Goal: Task Accomplishment & Management: Manage account settings

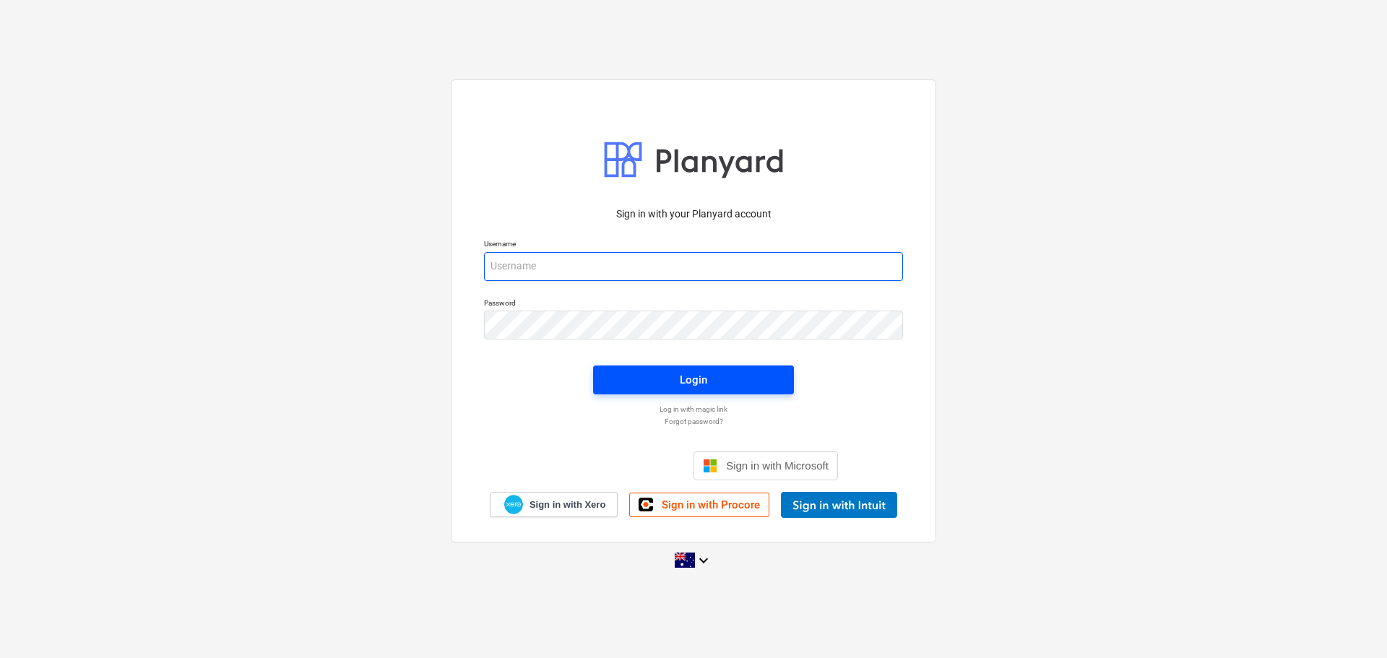
type input "[EMAIL_ADDRESS][DOMAIN_NAME]"
click at [683, 367] on button "Login" at bounding box center [693, 379] width 201 height 29
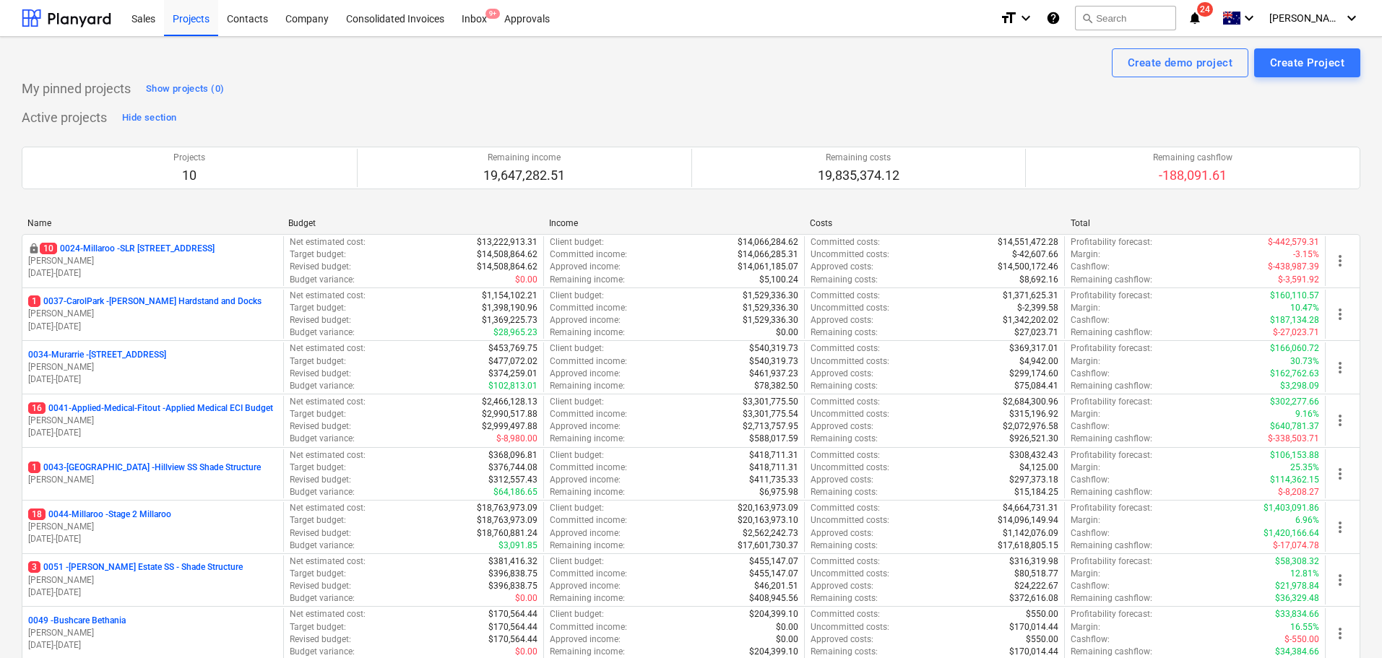
drag, startPoint x: 1276, startPoint y: 0, endPoint x: 742, endPoint y: 87, distance: 540.1
click at [742, 87] on div "My pinned projects Show projects (0)" at bounding box center [691, 88] width 1338 height 23
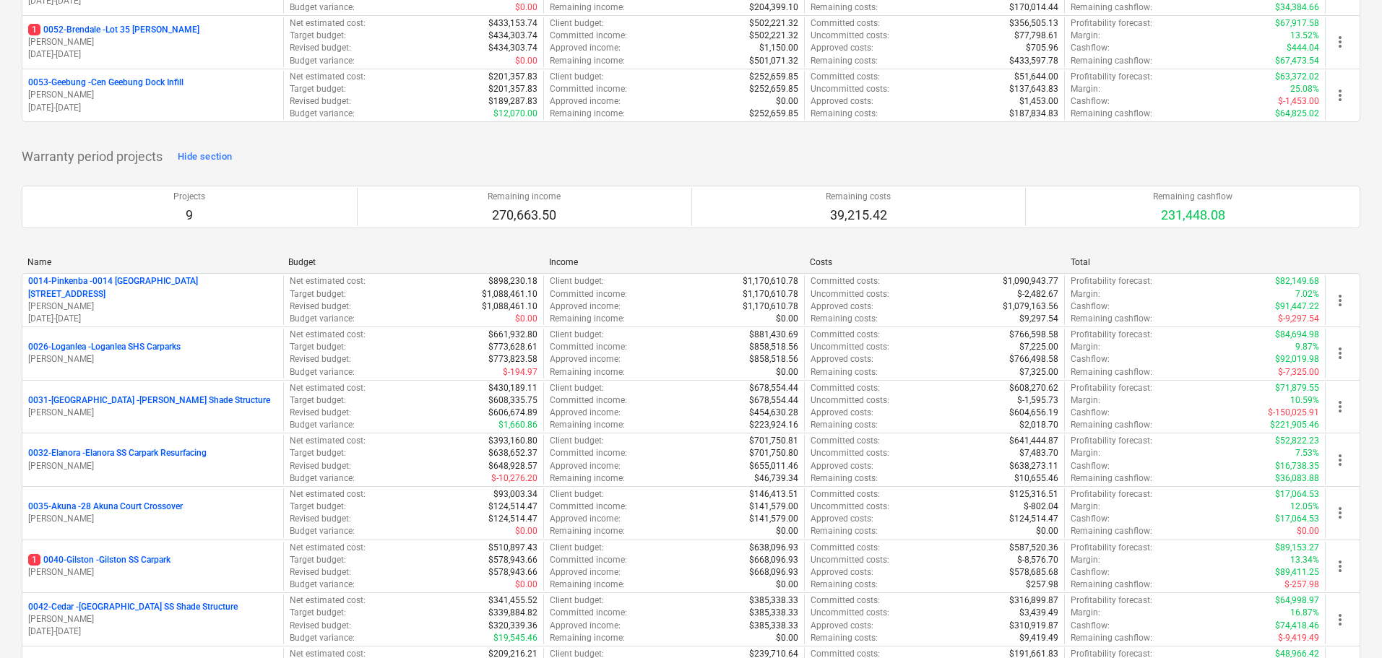
scroll to position [794, 0]
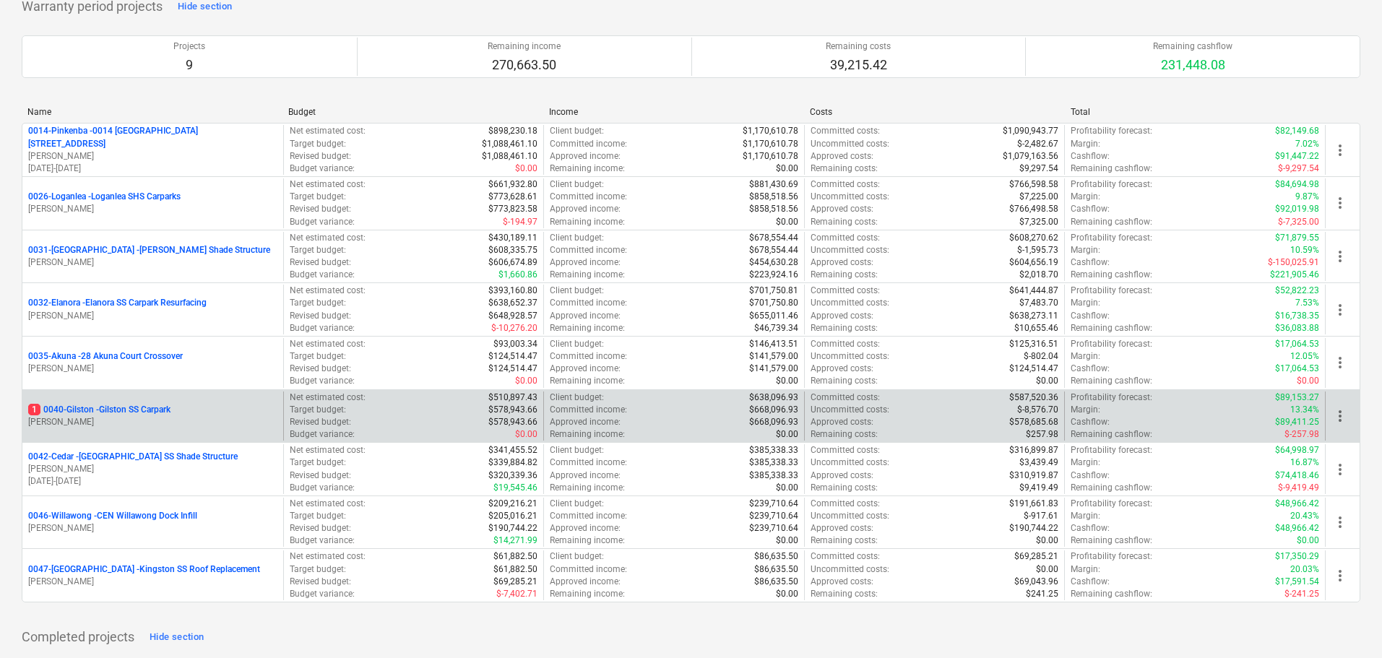
click at [150, 415] on p "1 0040-[GEOGRAPHIC_DATA][PERSON_NAME][GEOGRAPHIC_DATA]" at bounding box center [99, 410] width 142 height 12
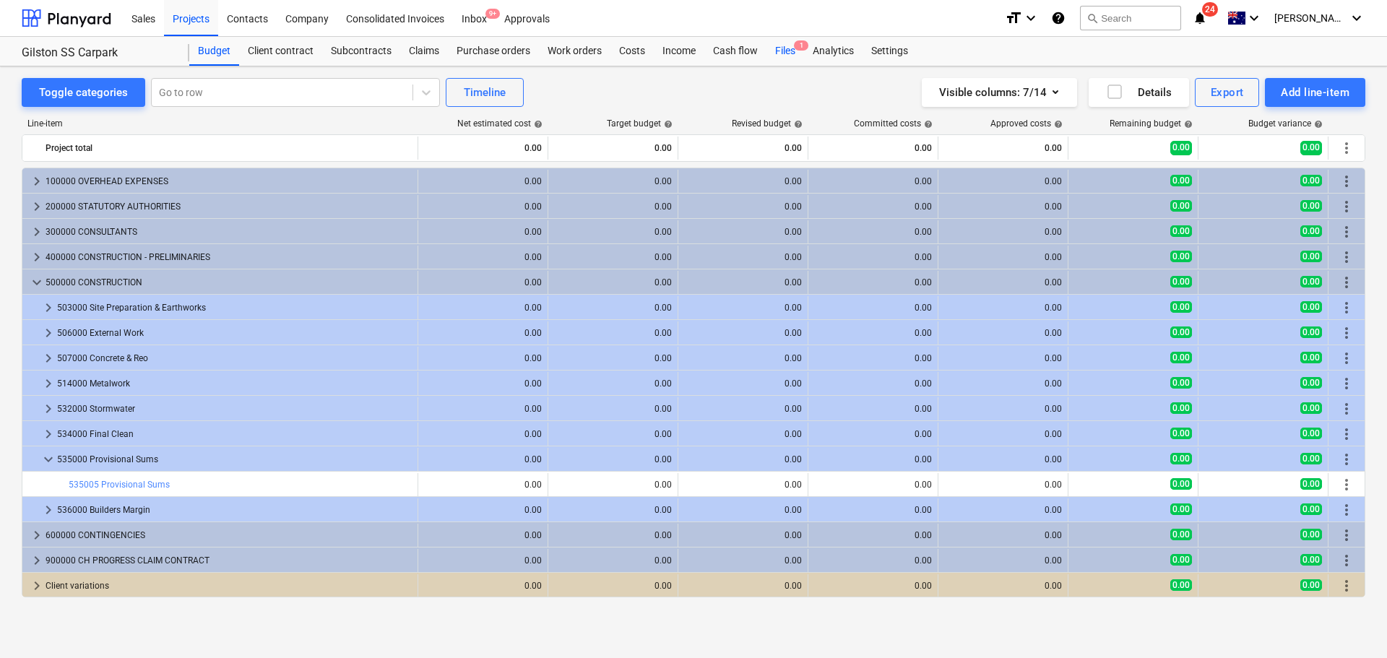
click at [786, 50] on div "Files 1" at bounding box center [785, 51] width 38 height 29
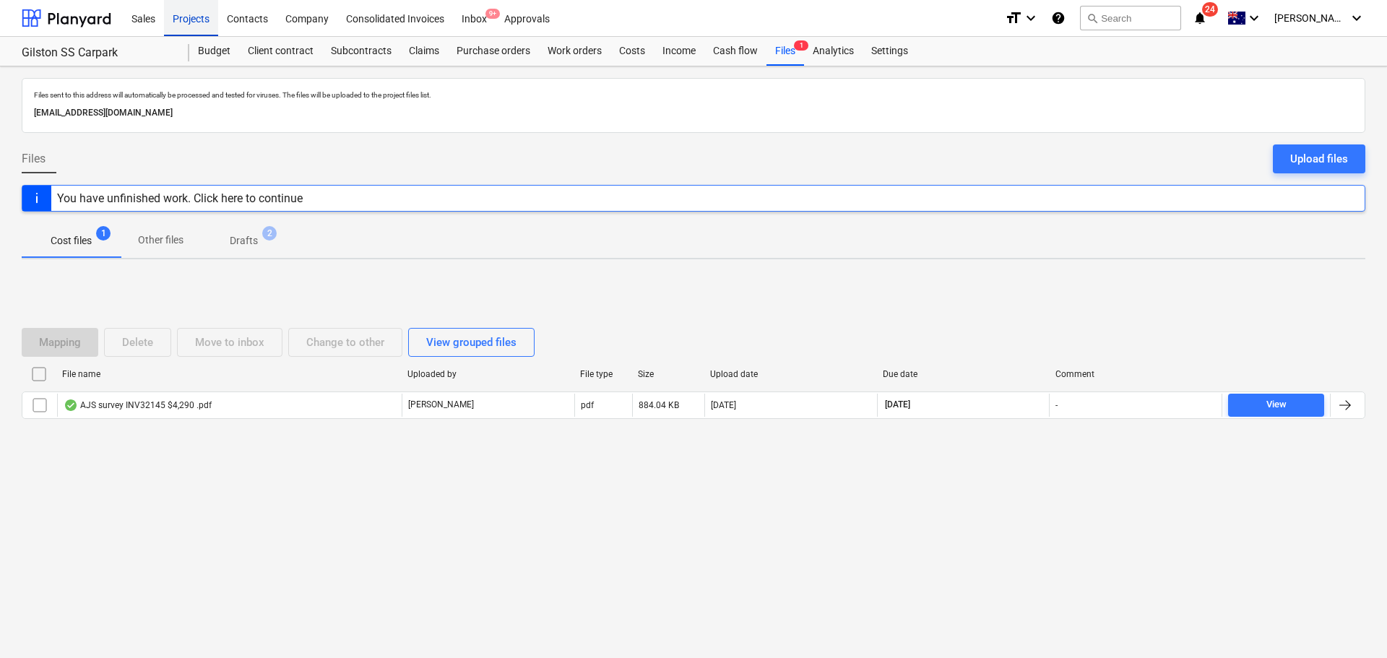
click at [175, 7] on div "Projects" at bounding box center [191, 17] width 54 height 37
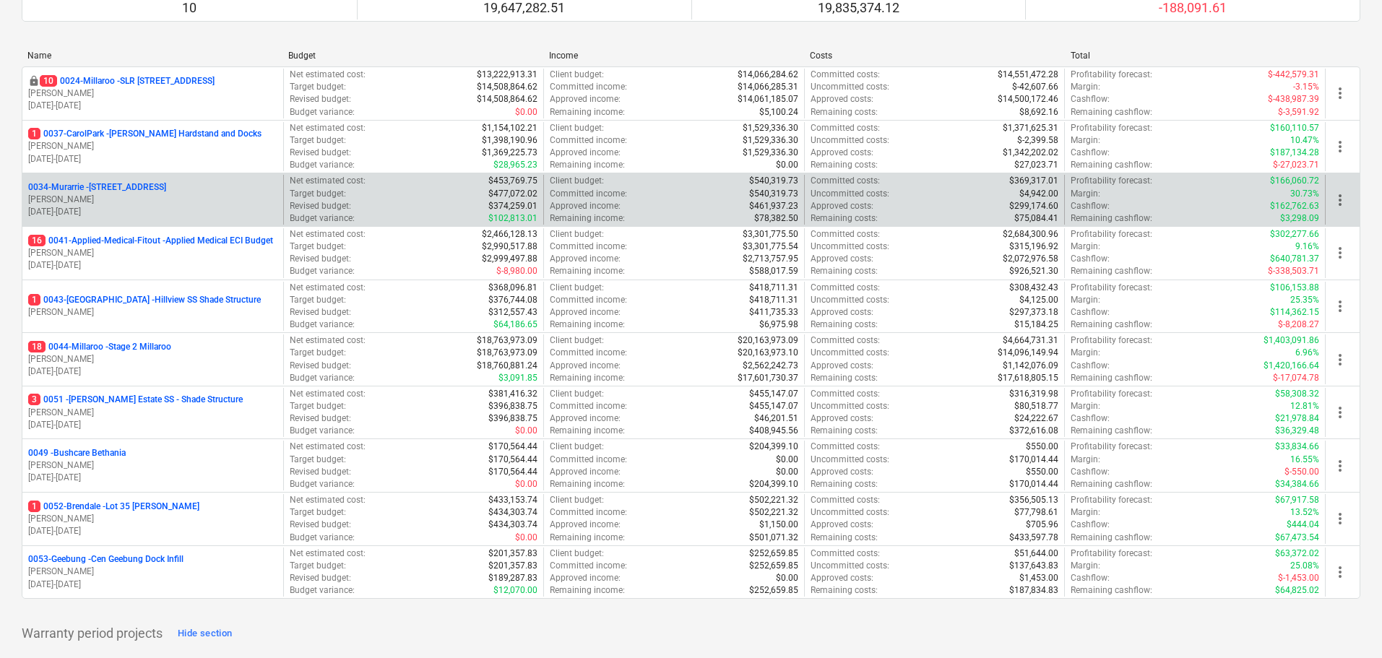
scroll to position [144, 0]
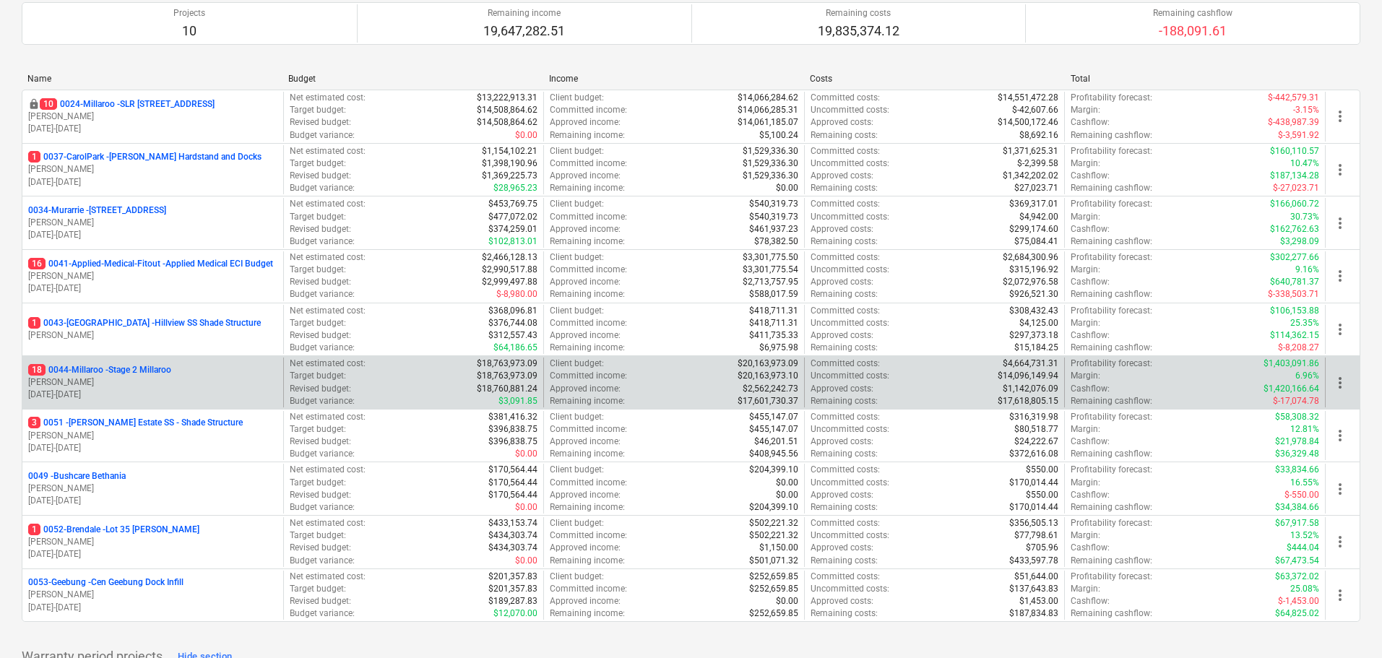
click at [159, 373] on p "18 0044-Millaroo - Stage 2 Millaroo" at bounding box center [99, 370] width 143 height 12
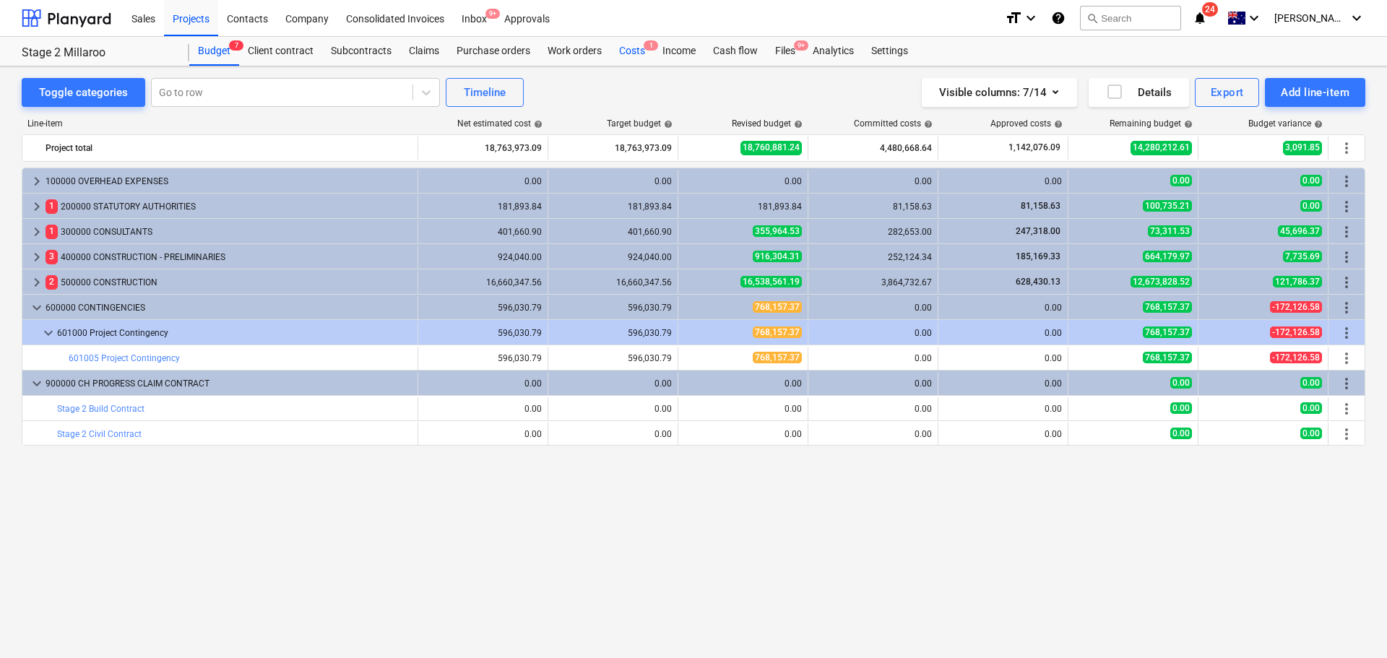
click at [629, 43] on div "Costs 1" at bounding box center [631, 51] width 43 height 29
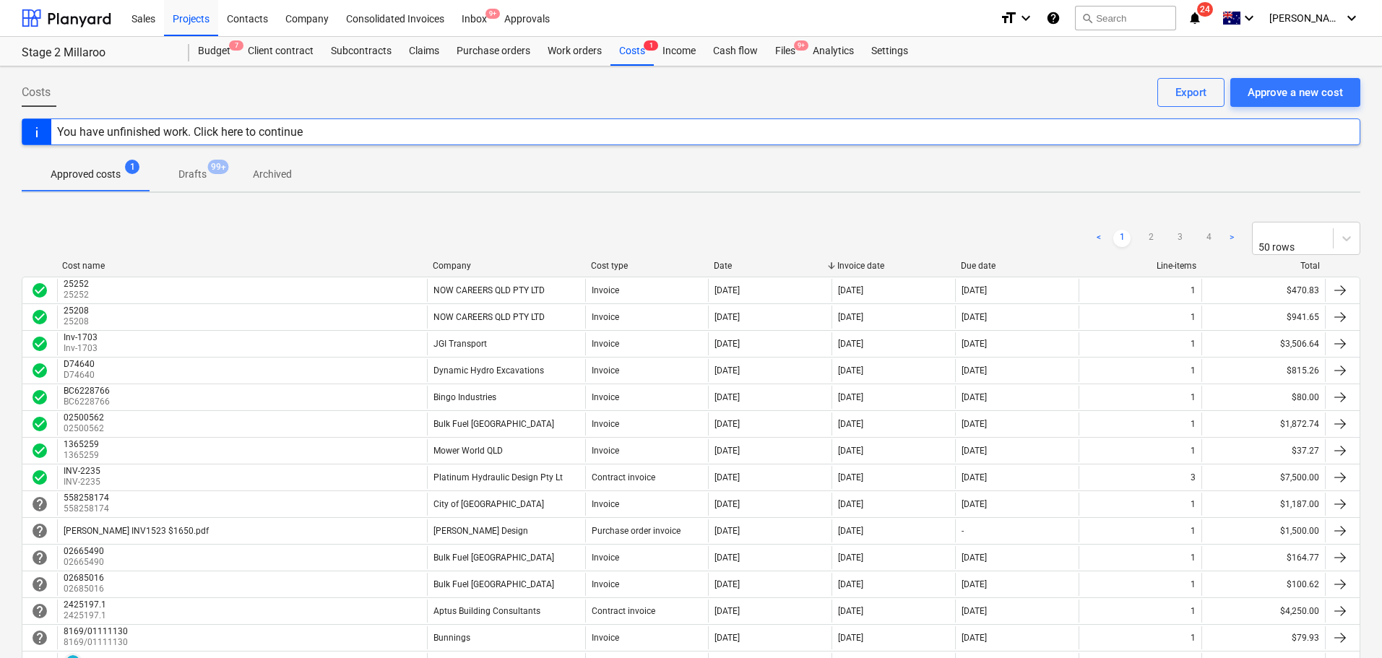
click at [521, 267] on div "Cost name Company Cost type Date Invoice date Due date Line-items Total" at bounding box center [691, 269] width 1338 height 16
click at [464, 261] on div "Company" at bounding box center [506, 266] width 147 height 10
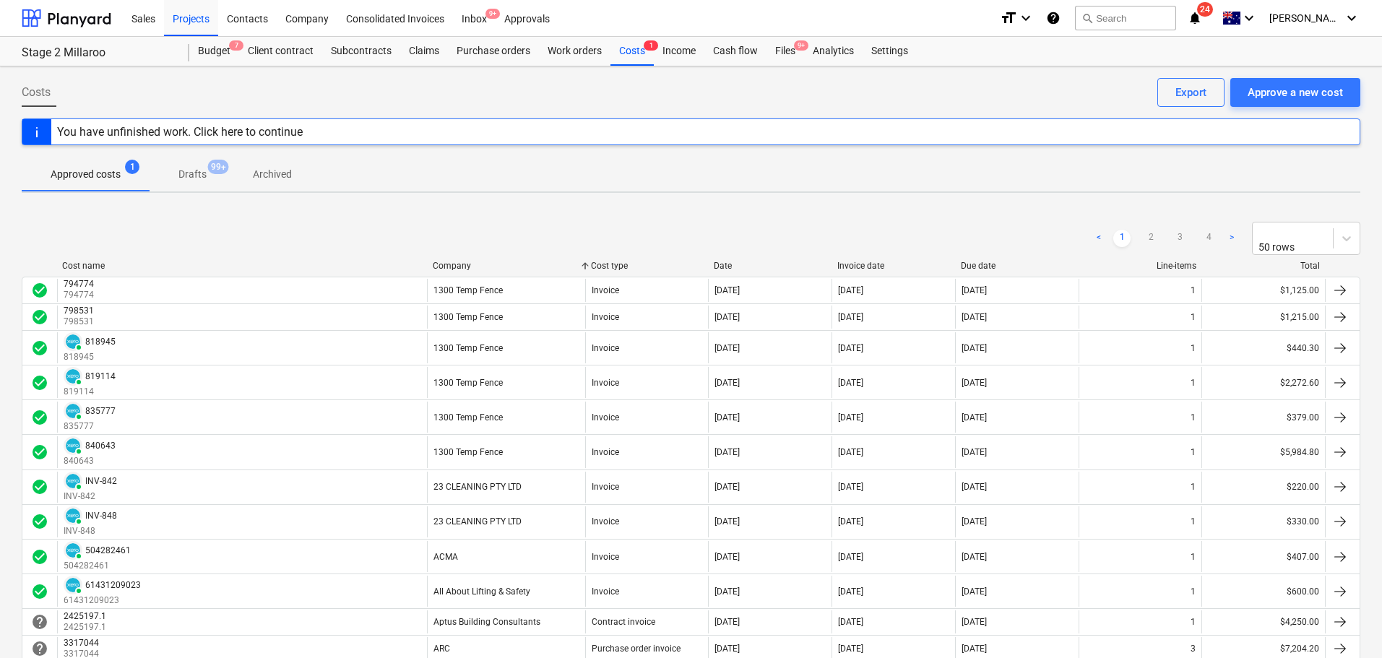
click at [464, 261] on div "Company" at bounding box center [506, 266] width 147 height 10
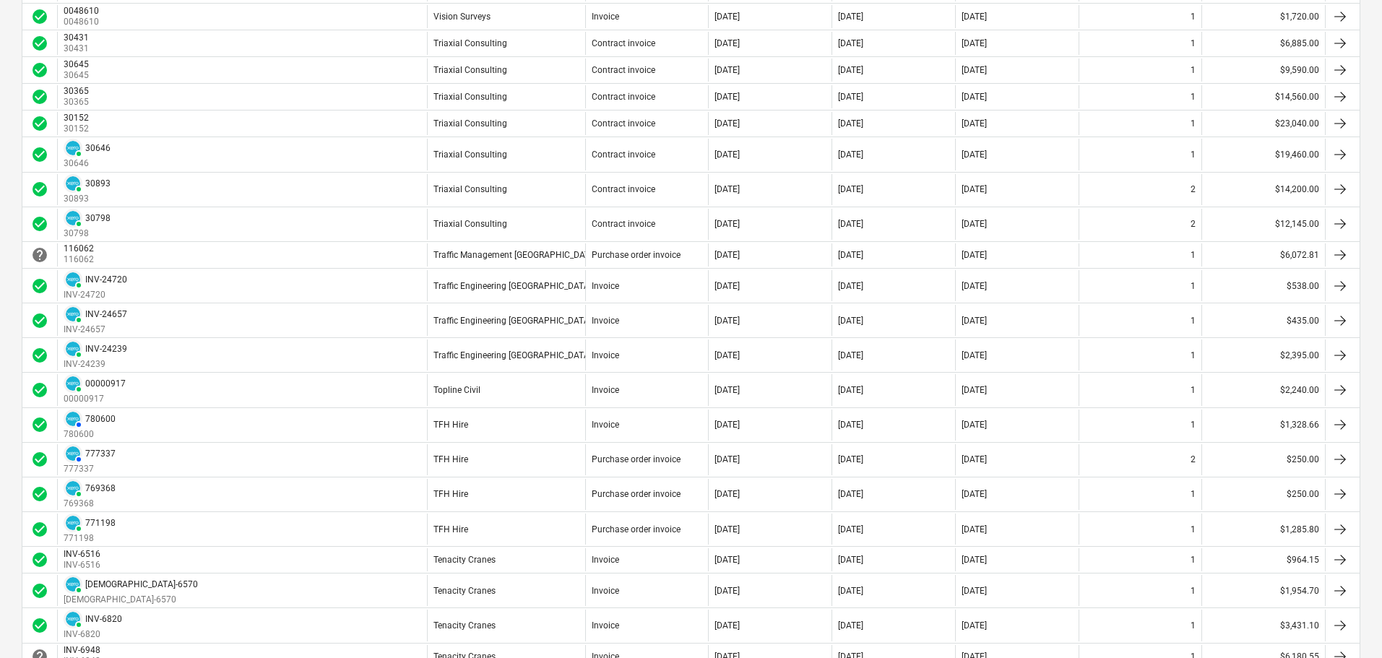
scroll to position [433, 0]
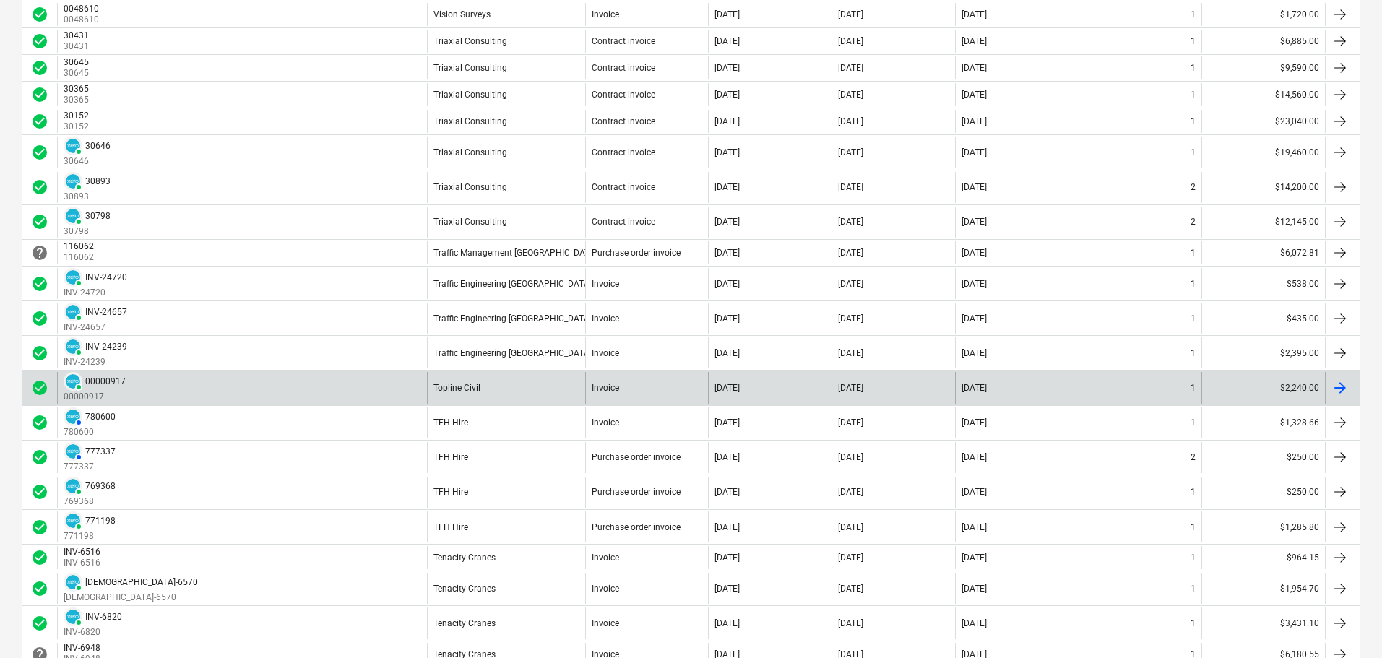
click at [467, 391] on div "Topline Civil" at bounding box center [506, 387] width 158 height 31
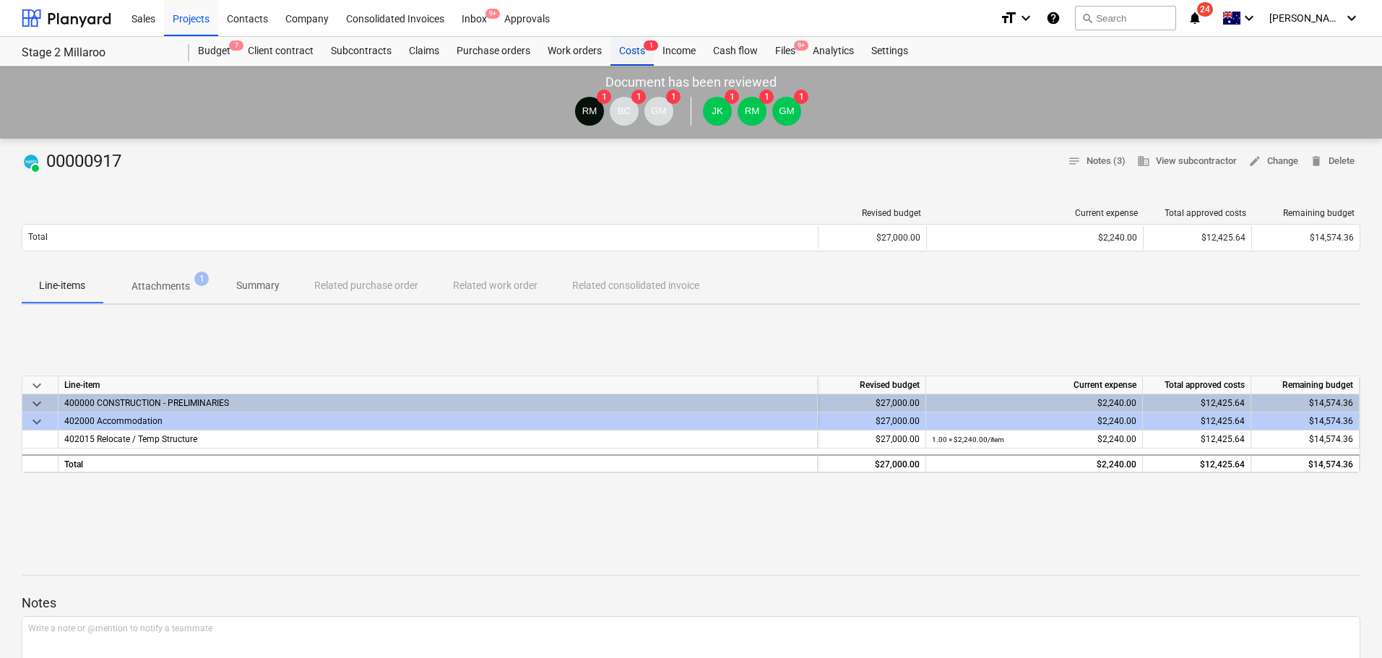
click at [624, 48] on div "Costs 1" at bounding box center [631, 51] width 43 height 29
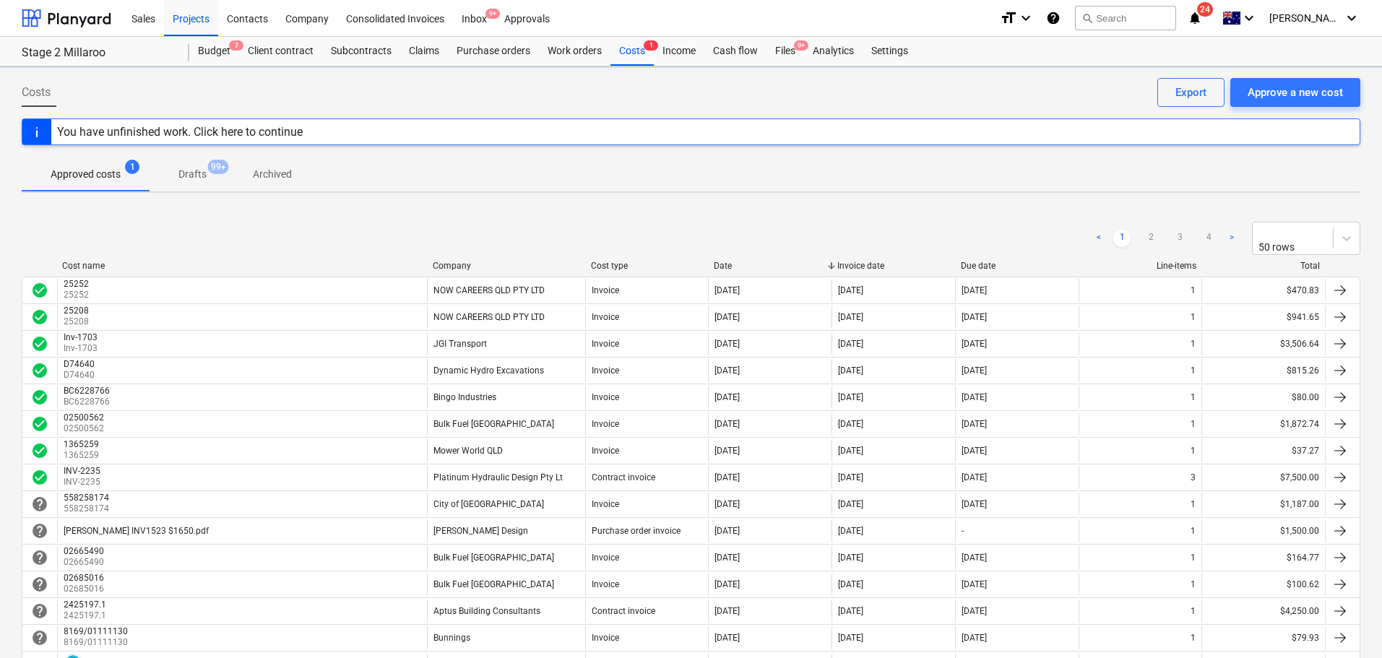
click at [463, 261] on div "Company" at bounding box center [506, 266] width 147 height 10
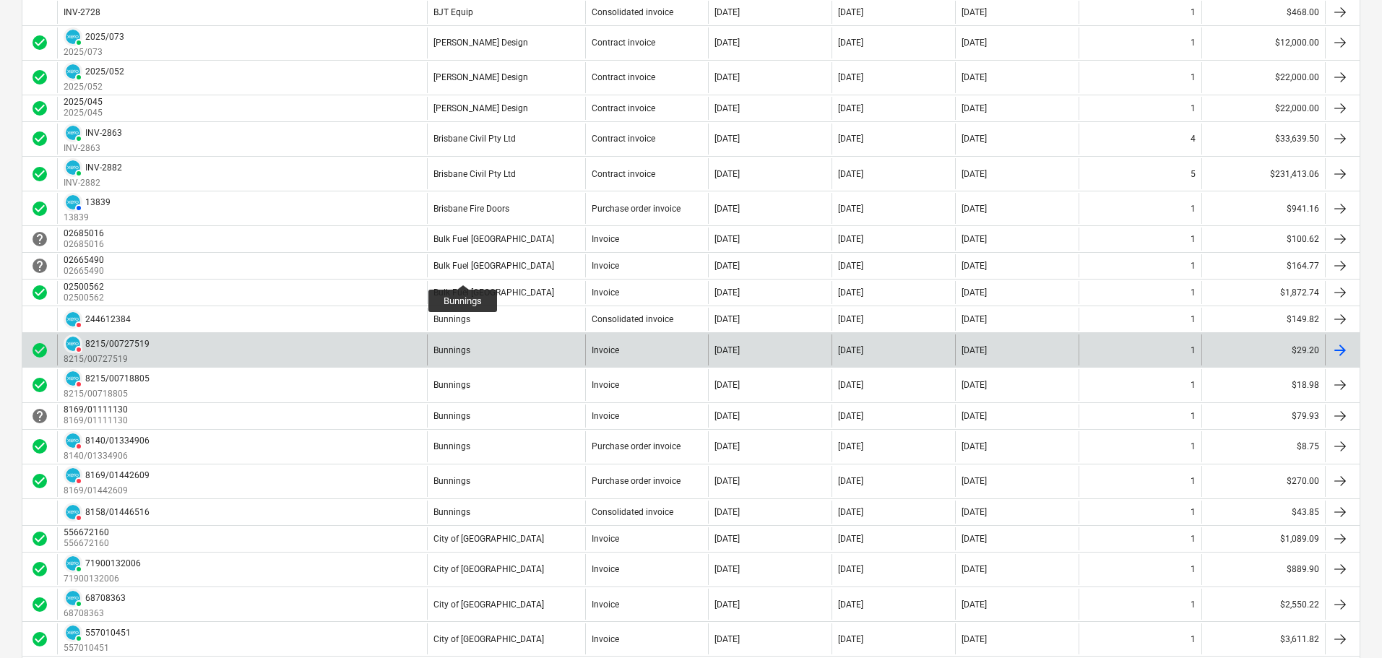
scroll to position [1266, 0]
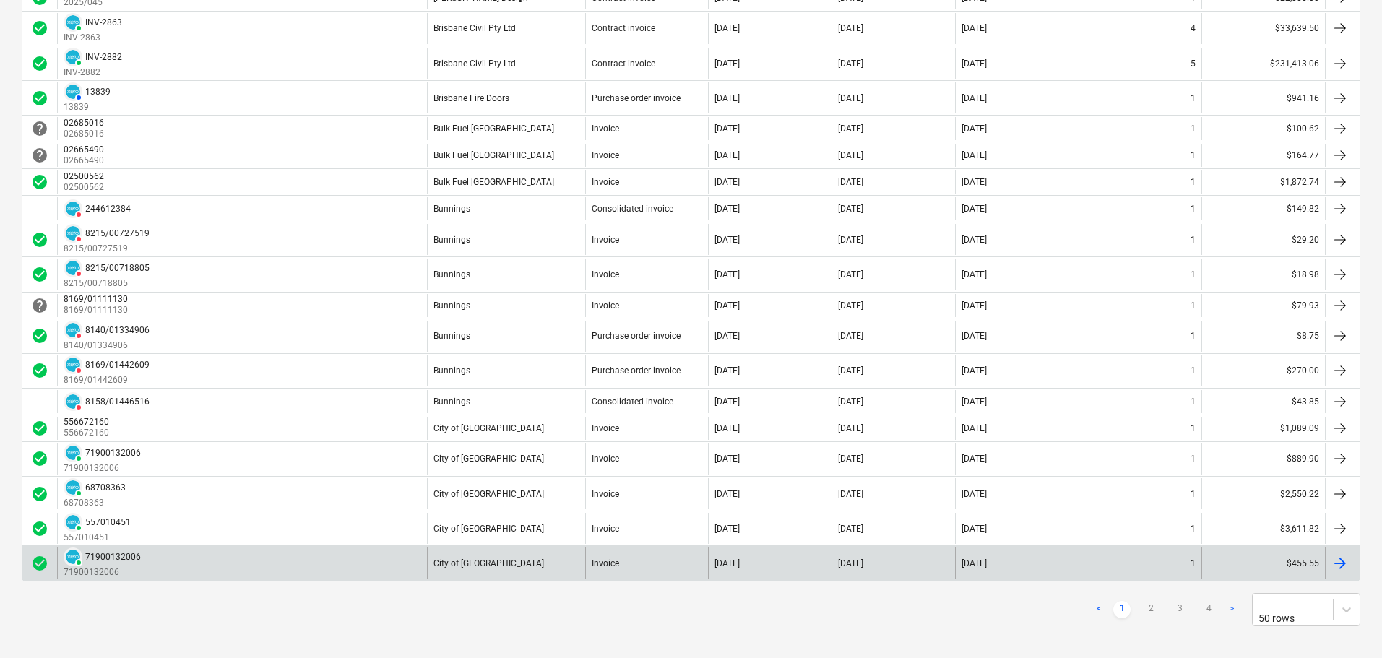
drag, startPoint x: 1152, startPoint y: 601, endPoint x: 1046, endPoint y: 559, distance: 114.1
click at [1152, 602] on link "2" at bounding box center [1150, 609] width 17 height 17
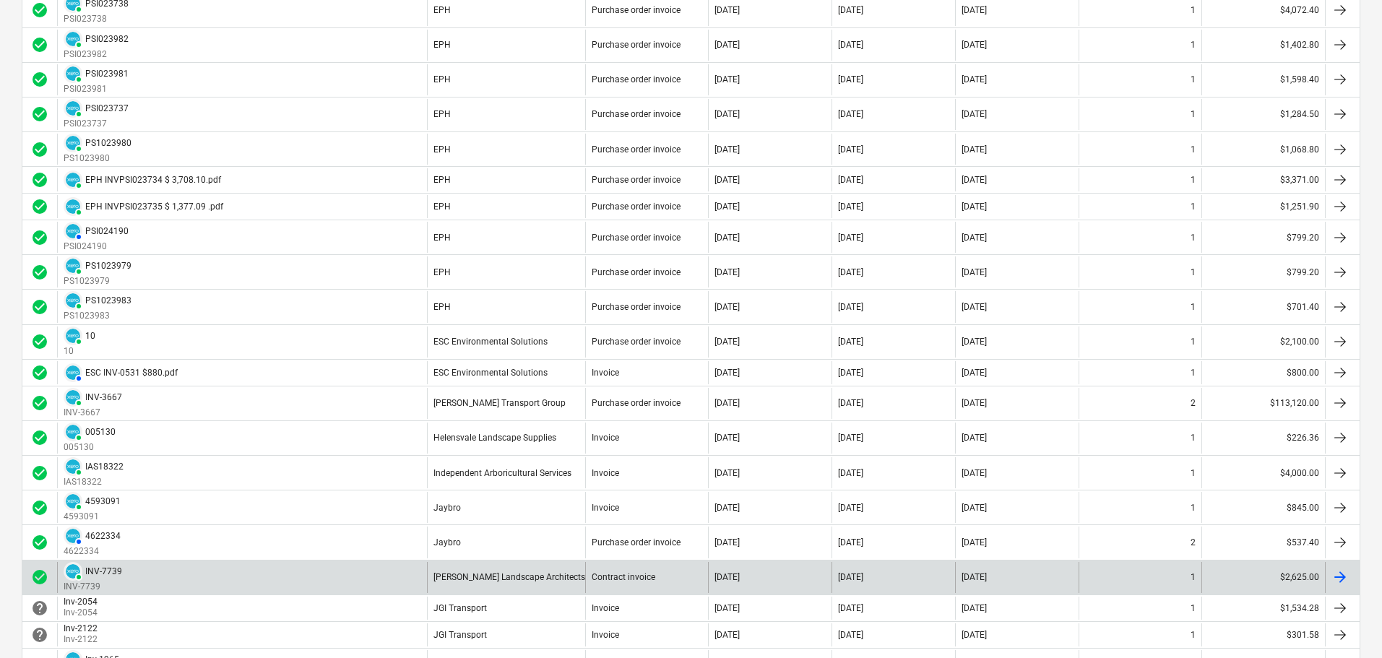
scroll to position [1282, 0]
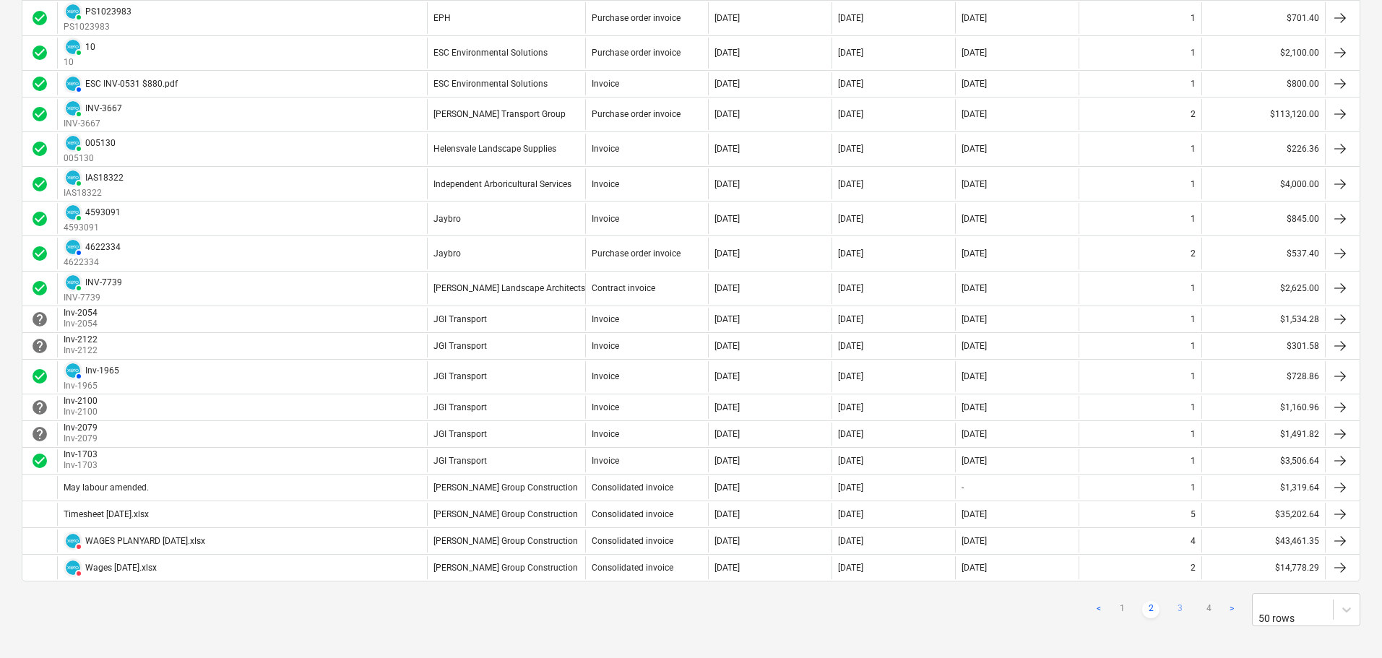
click at [1180, 602] on link "3" at bounding box center [1179, 609] width 17 height 17
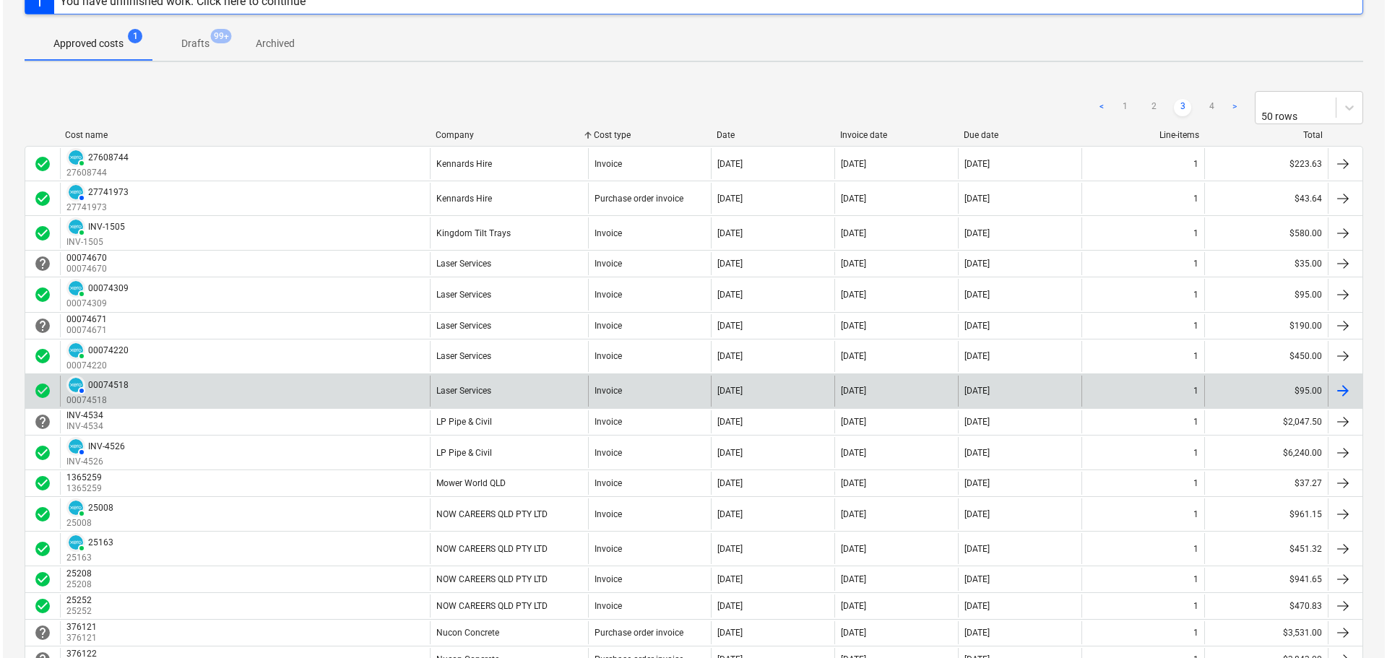
scroll to position [0, 0]
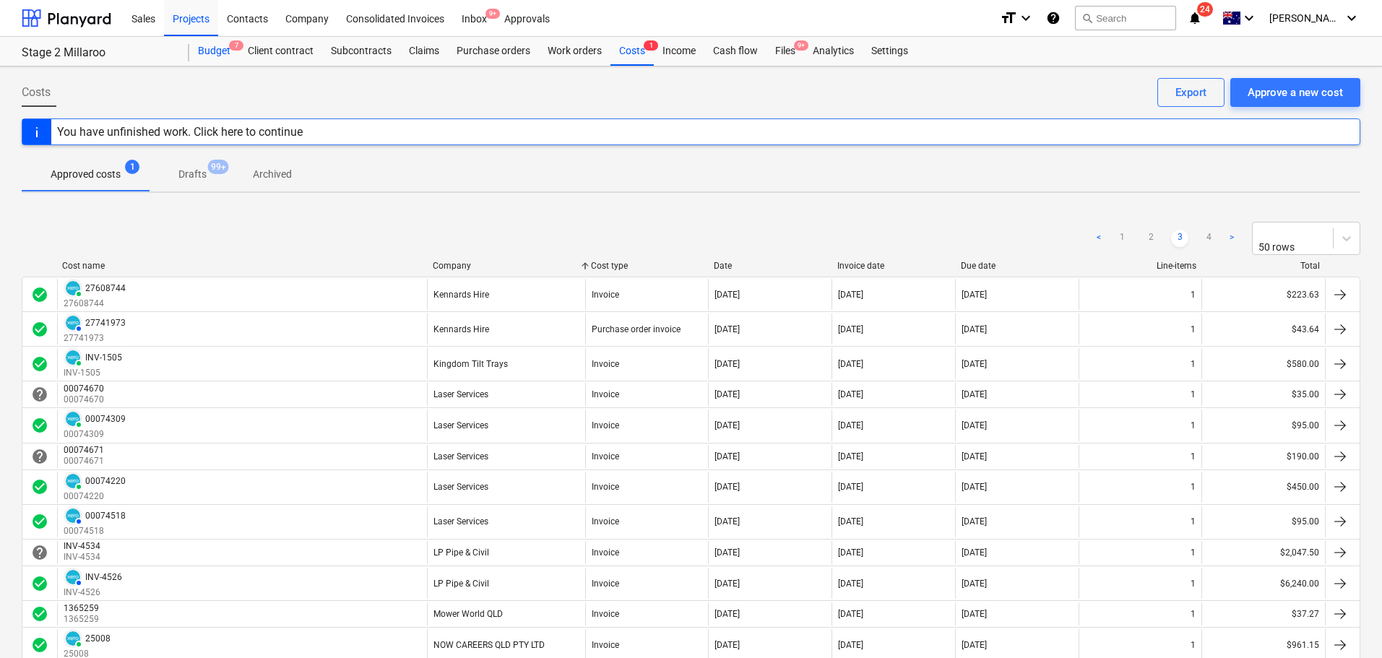
click at [228, 54] on div "Budget 7" at bounding box center [214, 51] width 50 height 29
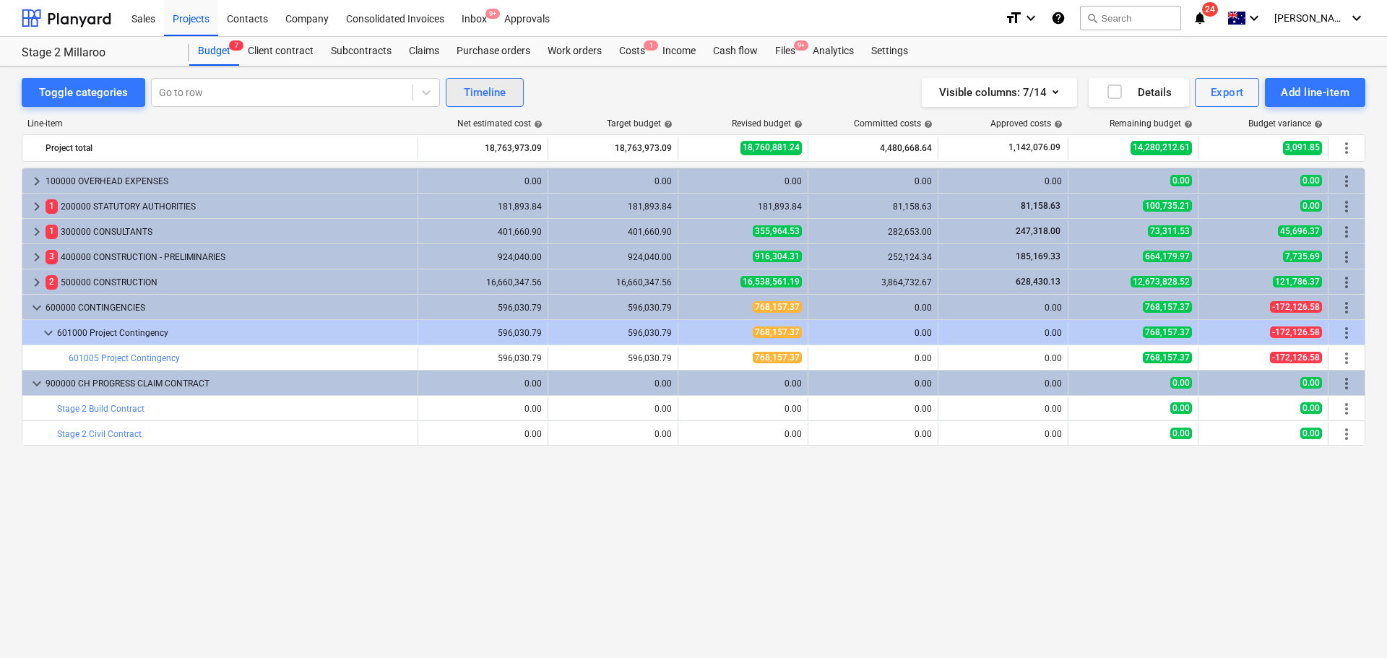
click at [488, 98] on div "Timeline" at bounding box center [485, 92] width 42 height 19
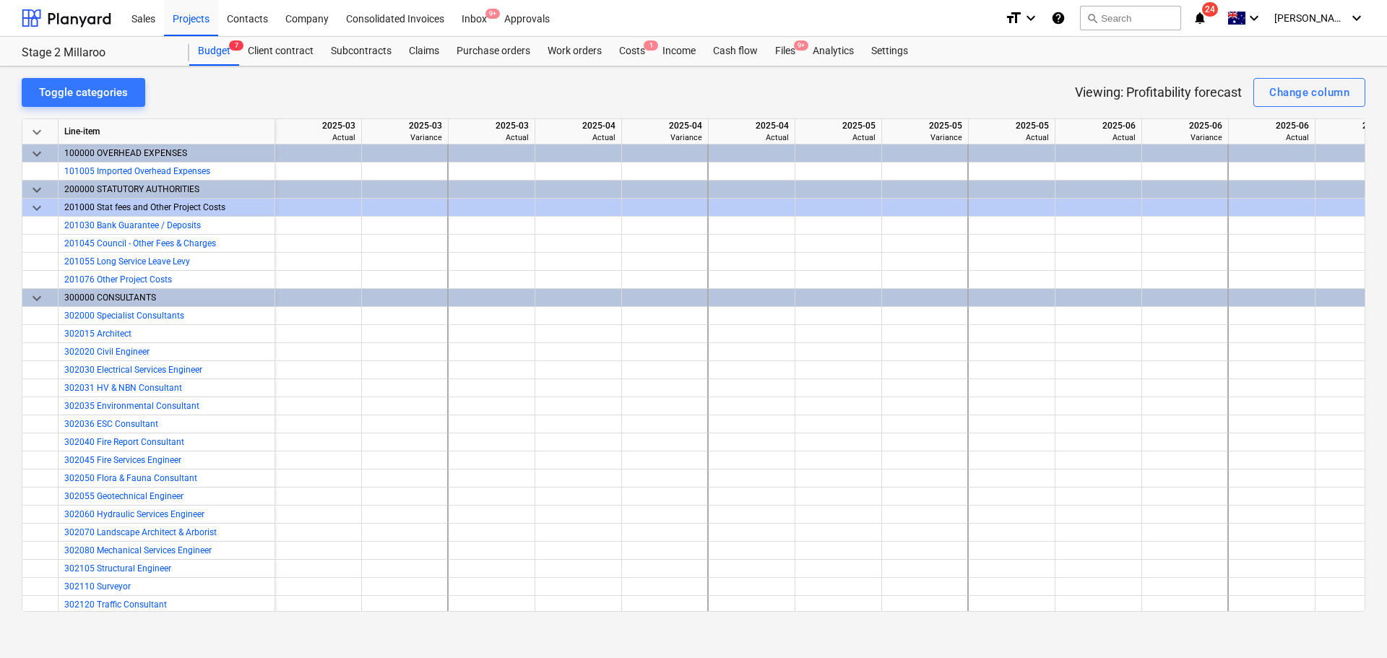
scroll to position [0, 649]
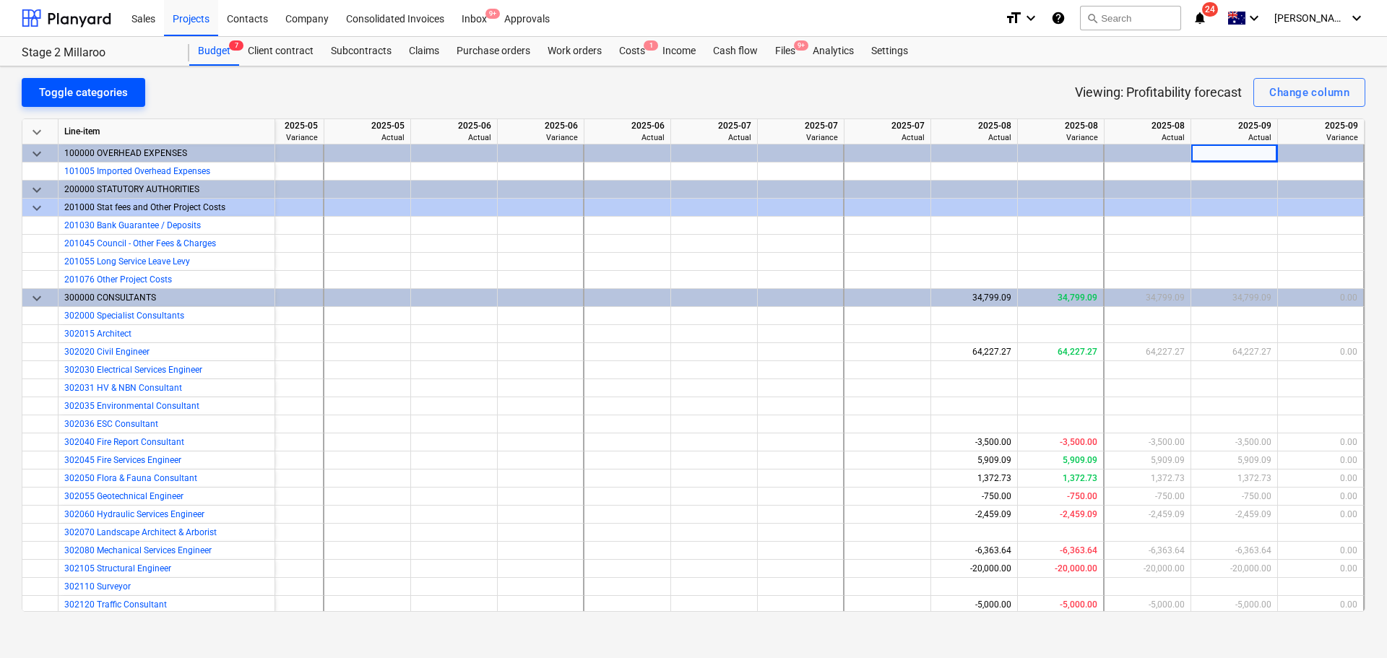
click at [118, 83] on div "Toggle categories" at bounding box center [83, 92] width 89 height 19
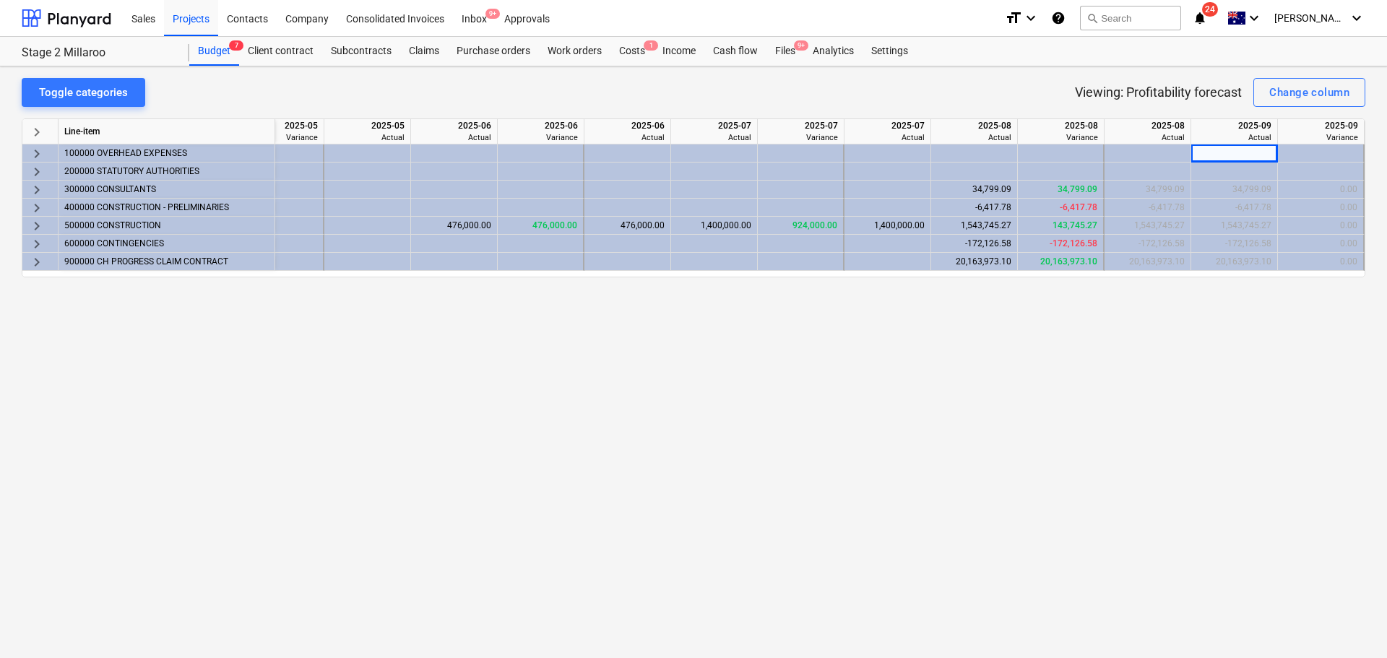
scroll to position [0, 644]
click at [1330, 95] on div "Change column" at bounding box center [1309, 92] width 80 height 19
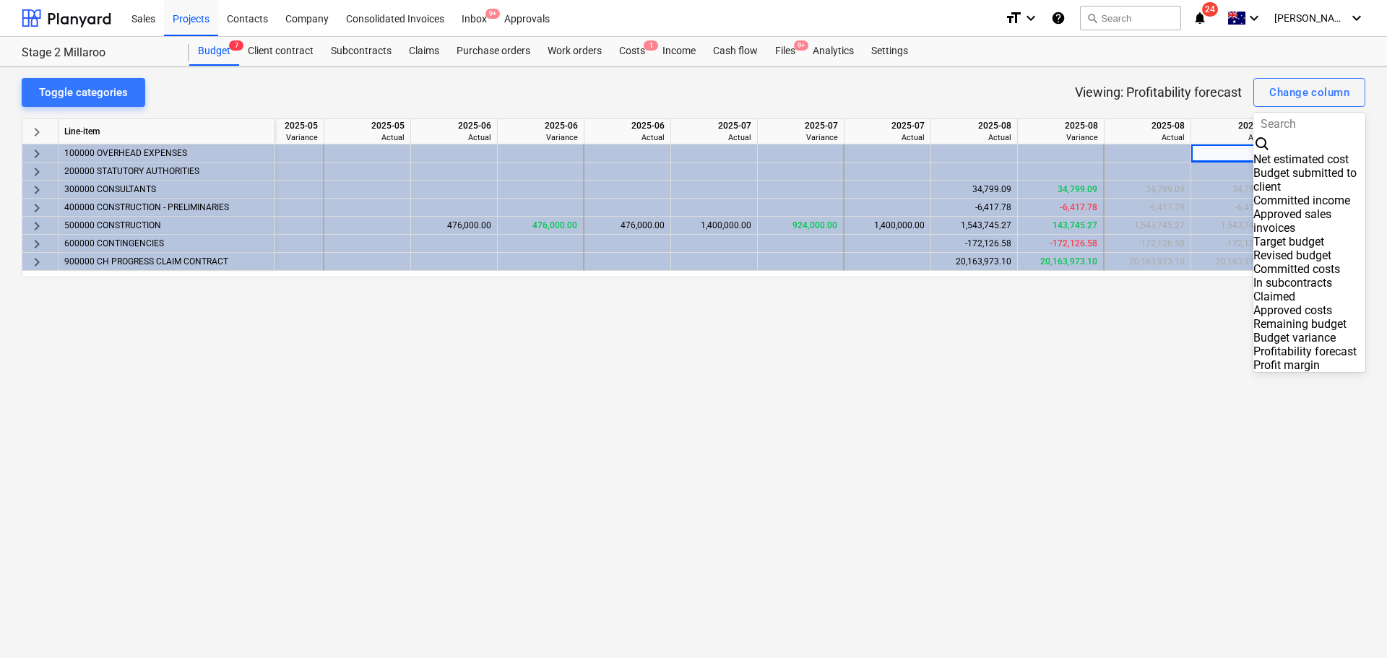
click at [1286, 261] on div "Revised budget" at bounding box center [1309, 255] width 112 height 14
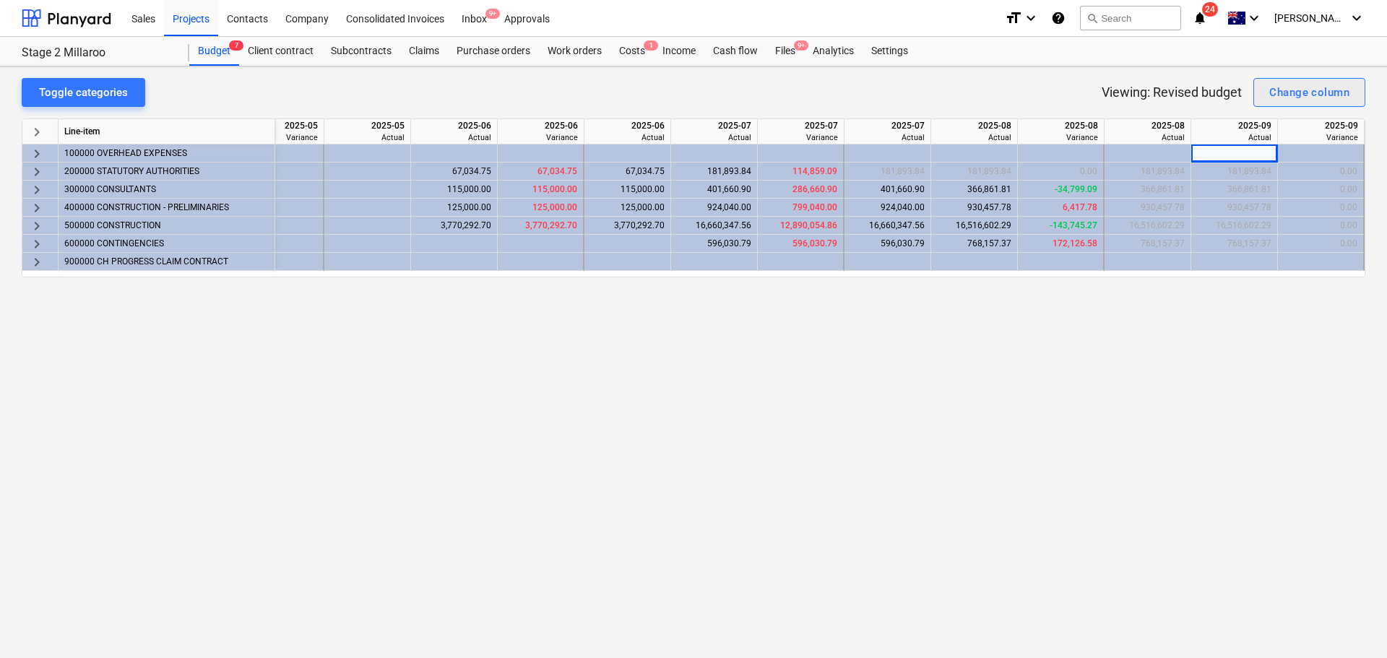
click at [1354, 95] on button "Change column" at bounding box center [1309, 92] width 112 height 29
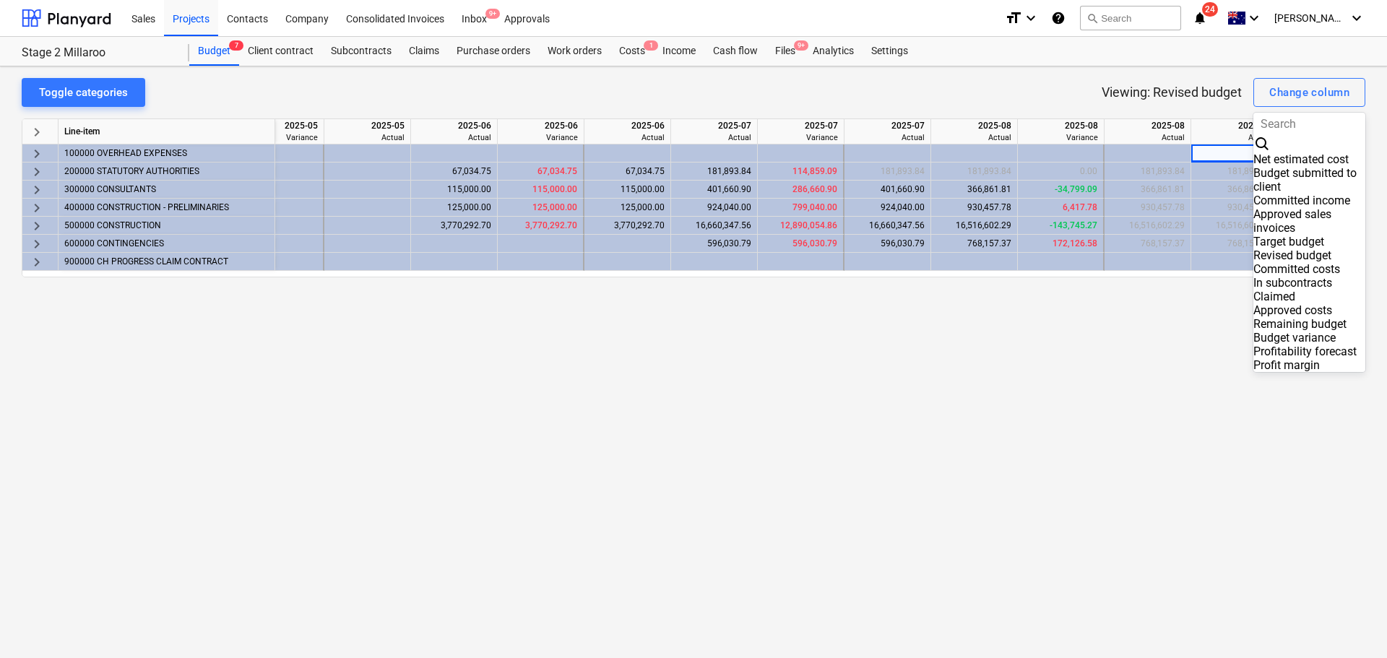
scroll to position [143, 0]
click at [210, 48] on div at bounding box center [693, 329] width 1387 height 658
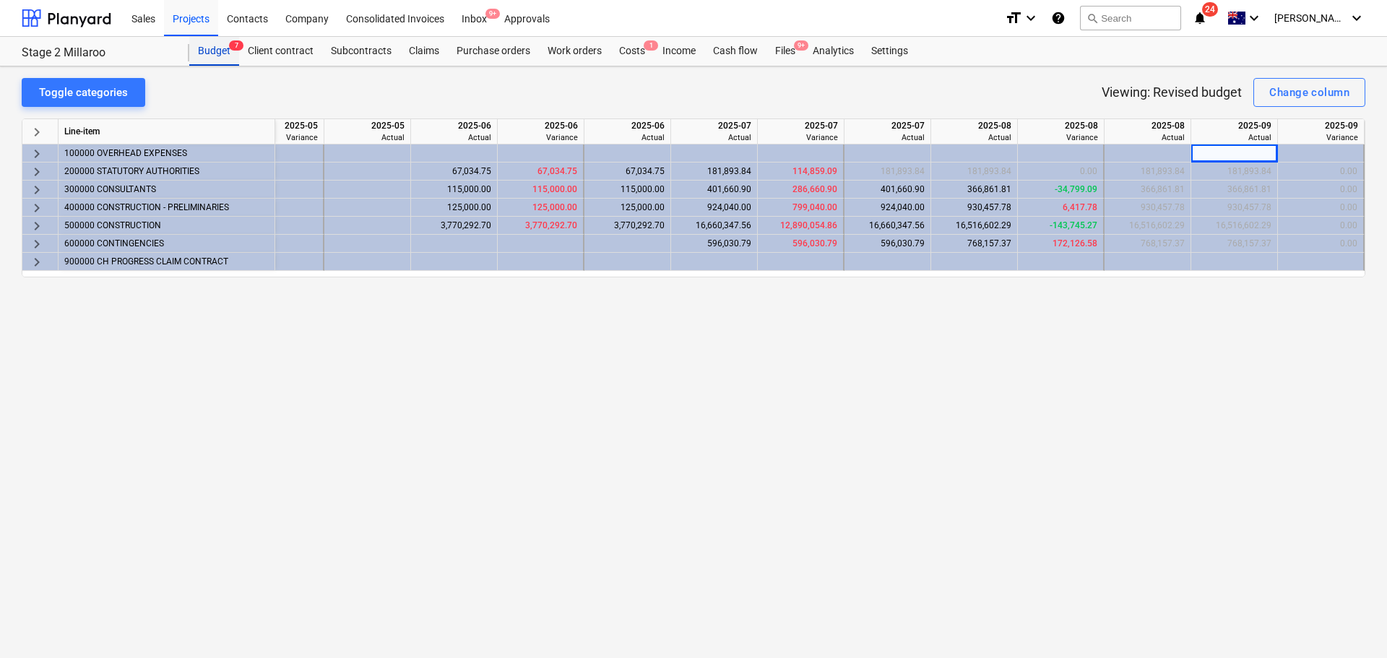
click at [220, 47] on div "Budget 7" at bounding box center [214, 51] width 50 height 29
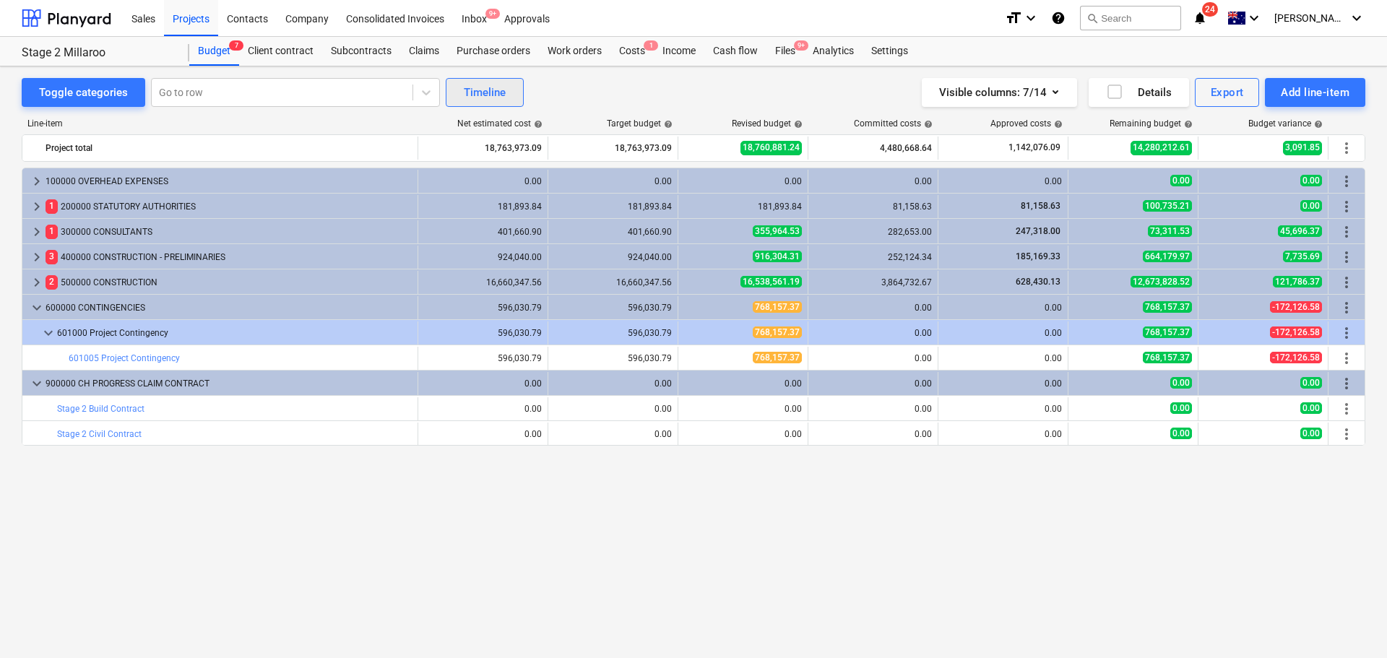
click at [482, 95] on div "Timeline" at bounding box center [485, 92] width 42 height 19
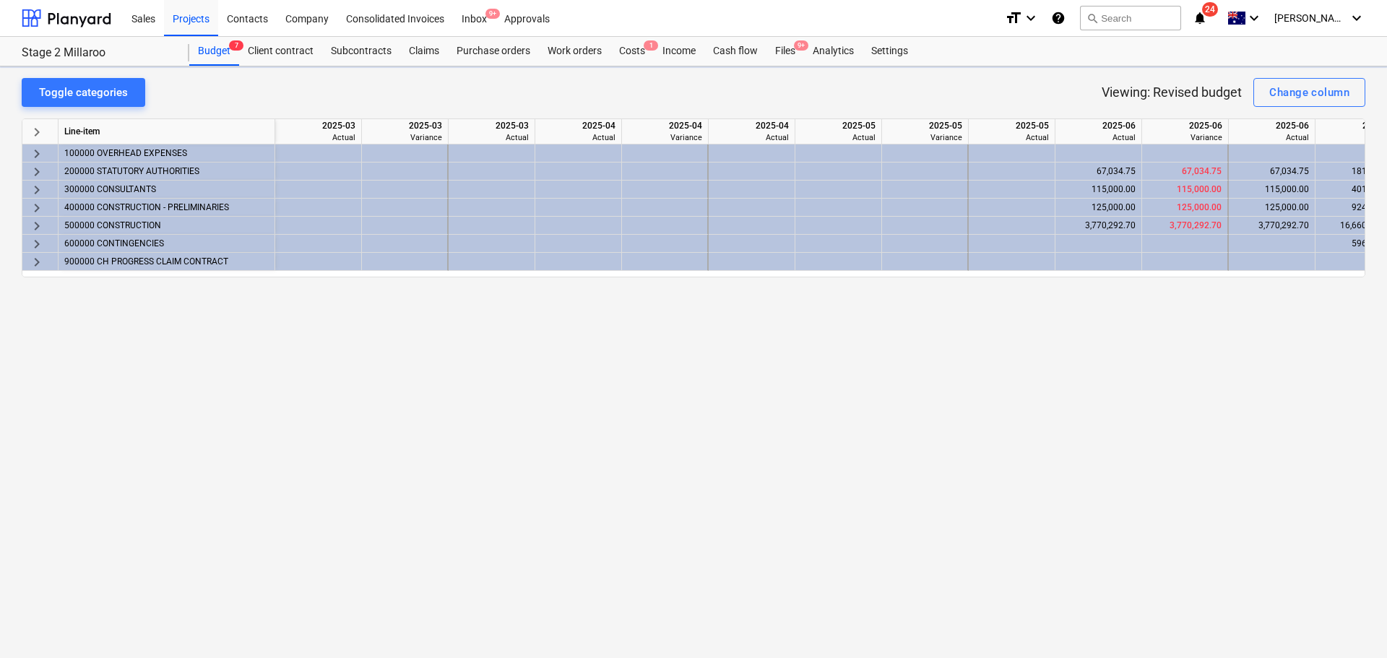
scroll to position [0, 644]
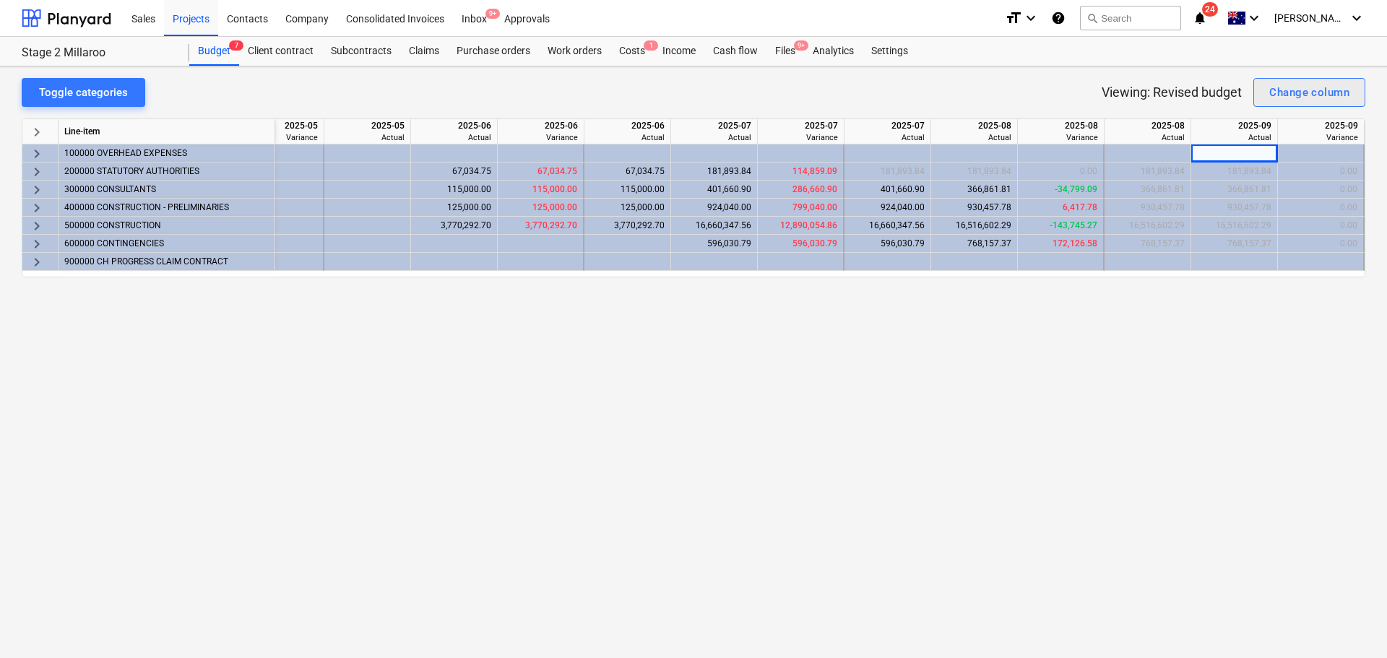
click at [1346, 95] on div "Change column" at bounding box center [1309, 92] width 80 height 19
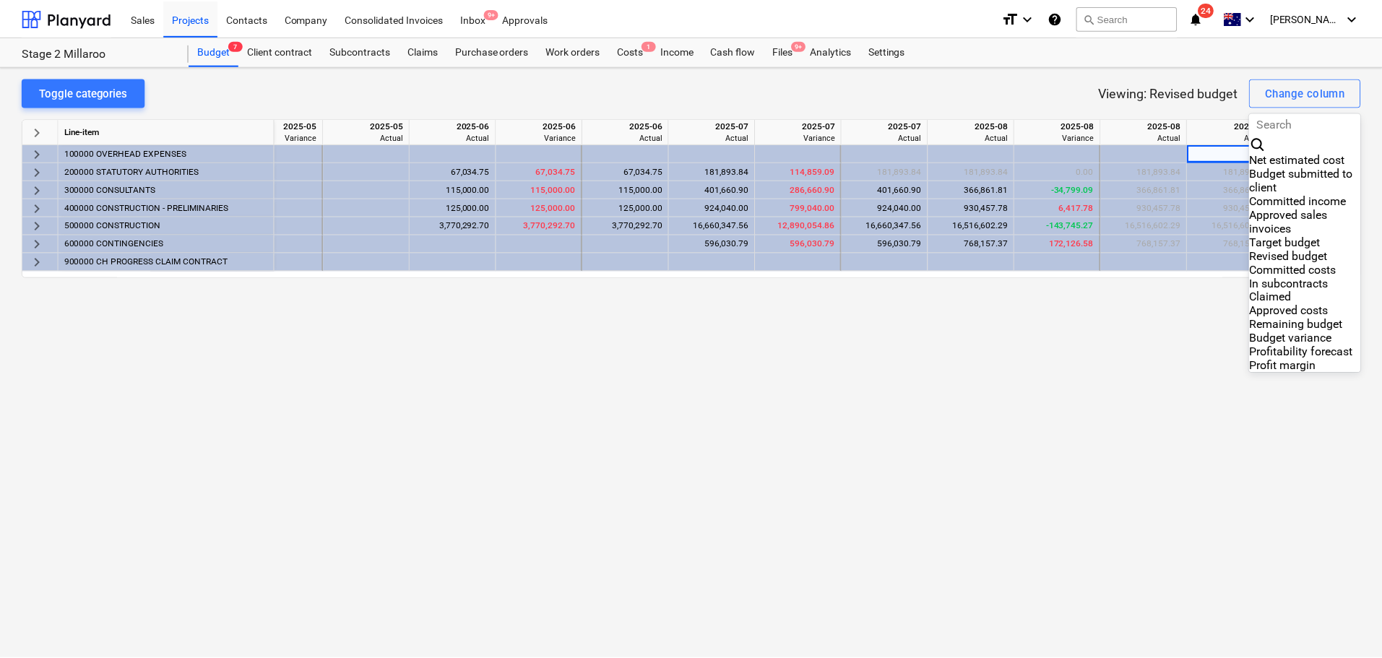
scroll to position [143, 0]
click at [1288, 331] on div "Budget variance" at bounding box center [1309, 338] width 112 height 14
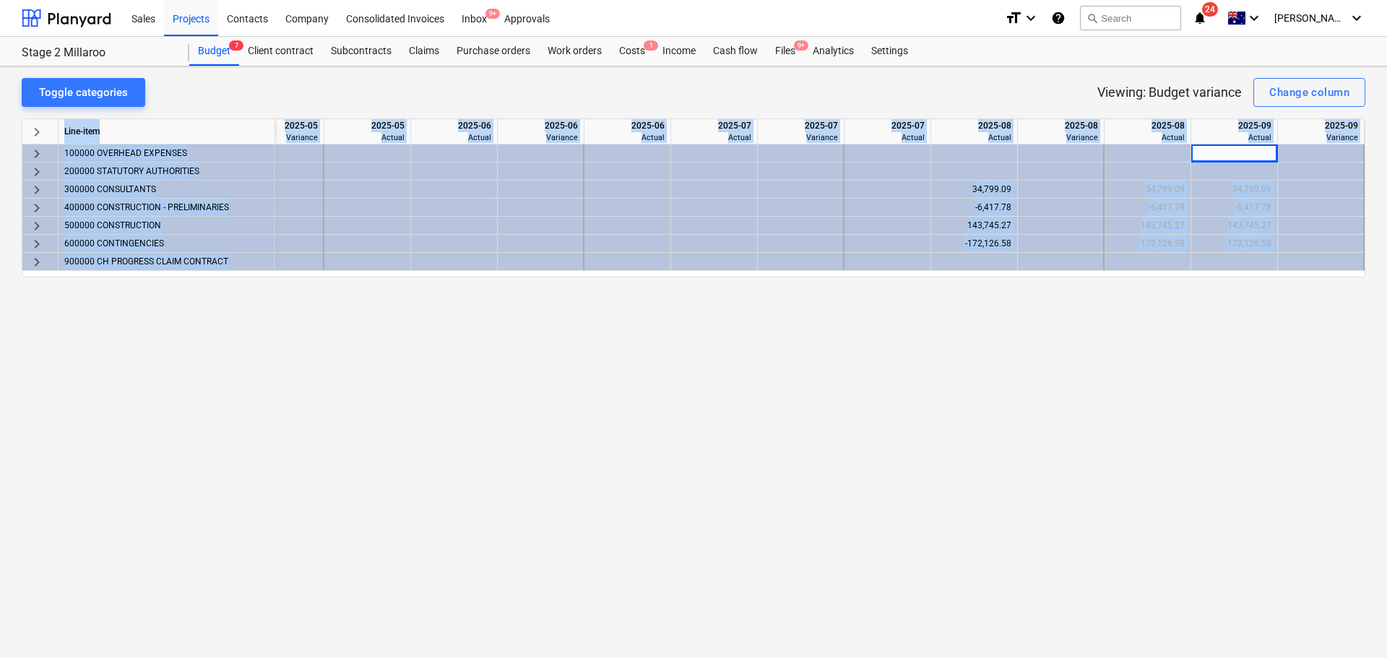
drag, startPoint x: 1272, startPoint y: 277, endPoint x: 1299, endPoint y: 267, distance: 29.2
click at [1299, 267] on div "keyboard_arrow_right Line-item 2025-05 Actual 2025-05 Variance 2025-05 Actual 2…" at bounding box center [693, 197] width 1343 height 159
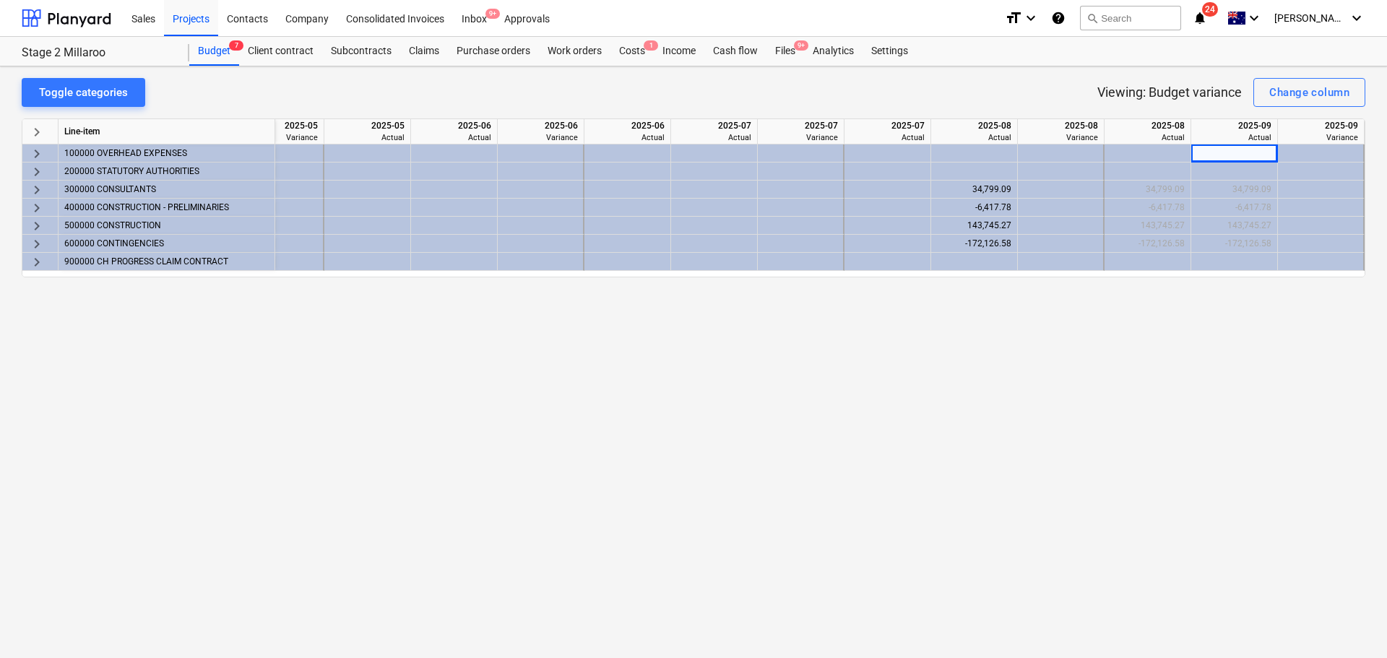
click at [1231, 288] on div "Toggle categories Viewing: Budget variance Change column keyboard_arrow_right L…" at bounding box center [693, 362] width 1387 height 592
click at [822, 40] on div "Analytics" at bounding box center [833, 51] width 59 height 29
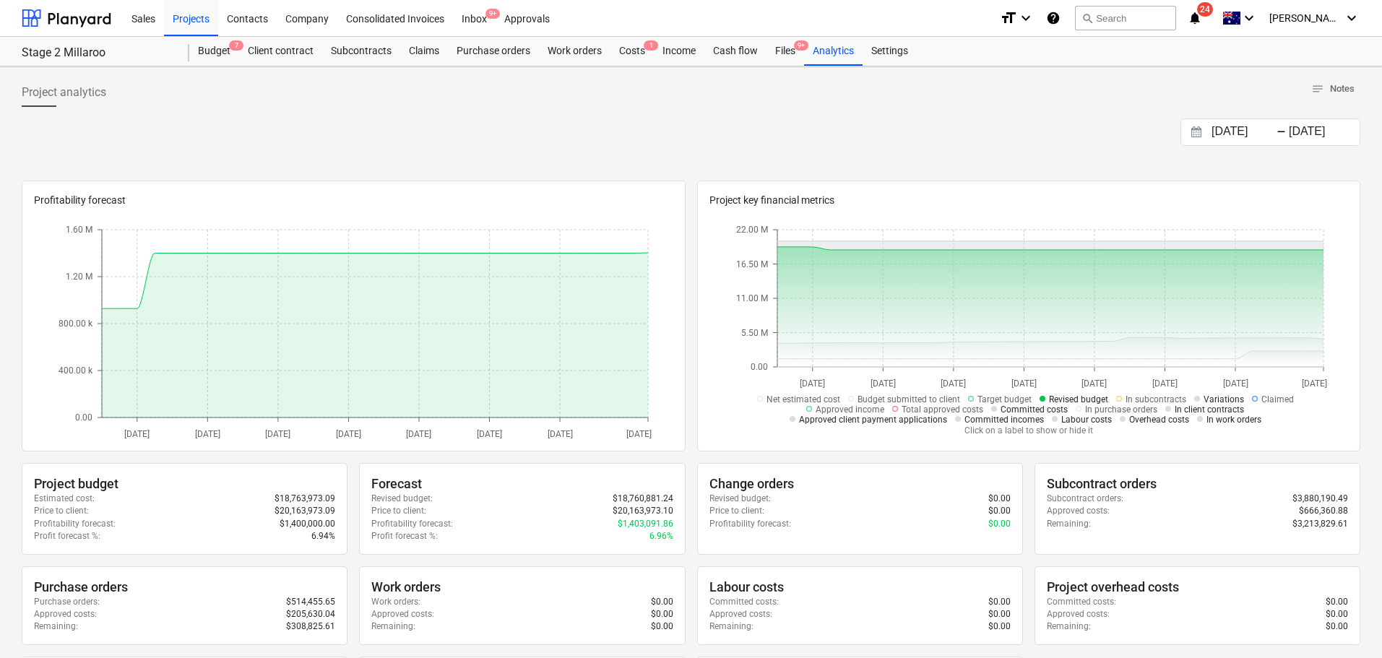
click at [1216, 131] on input "[DATE]" at bounding box center [1245, 132] width 74 height 20
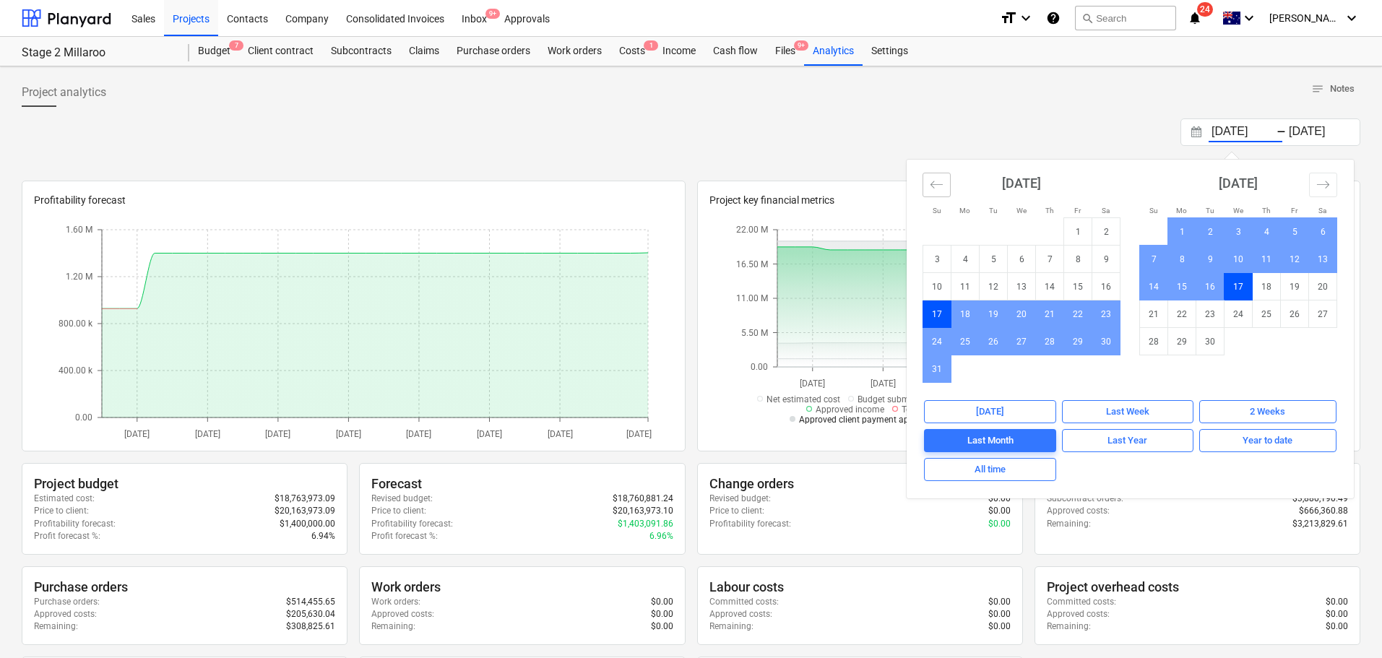
click at [933, 184] on icon "Move backward to switch to the previous month." at bounding box center [937, 185] width 14 height 14
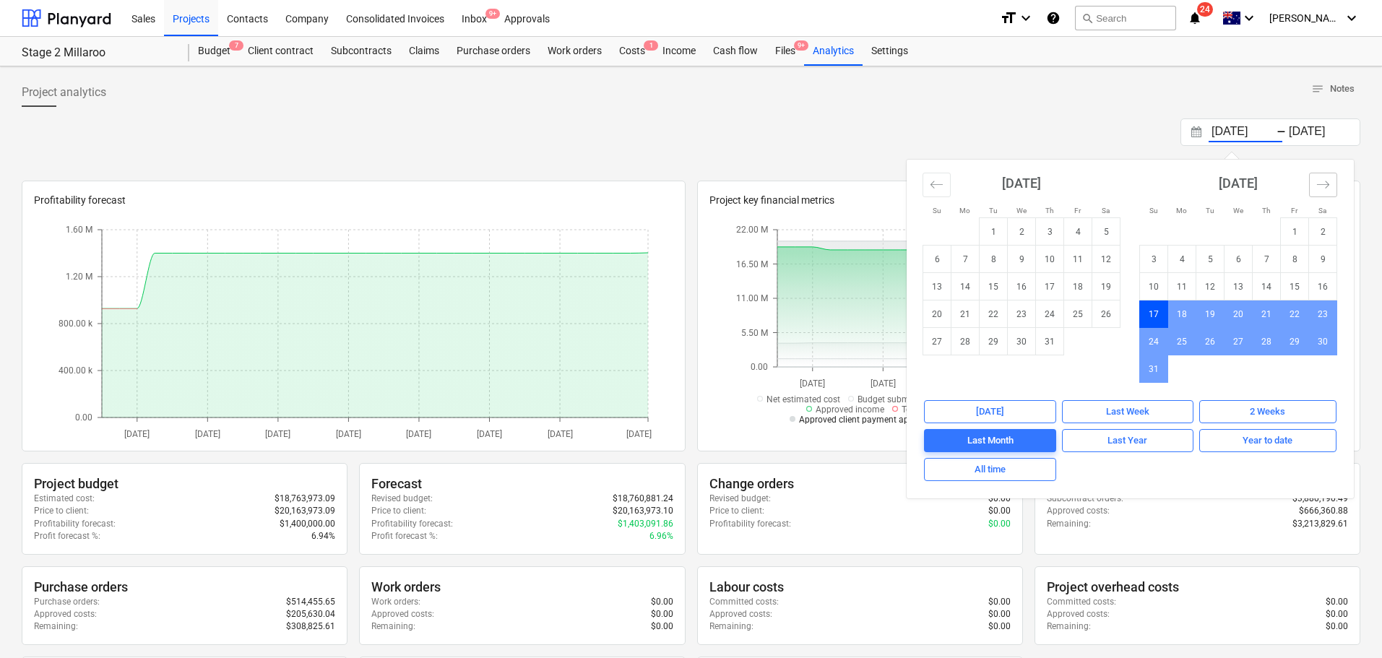
click at [1327, 186] on icon "Move forward to switch to the next month." at bounding box center [1323, 184] width 12 height 7
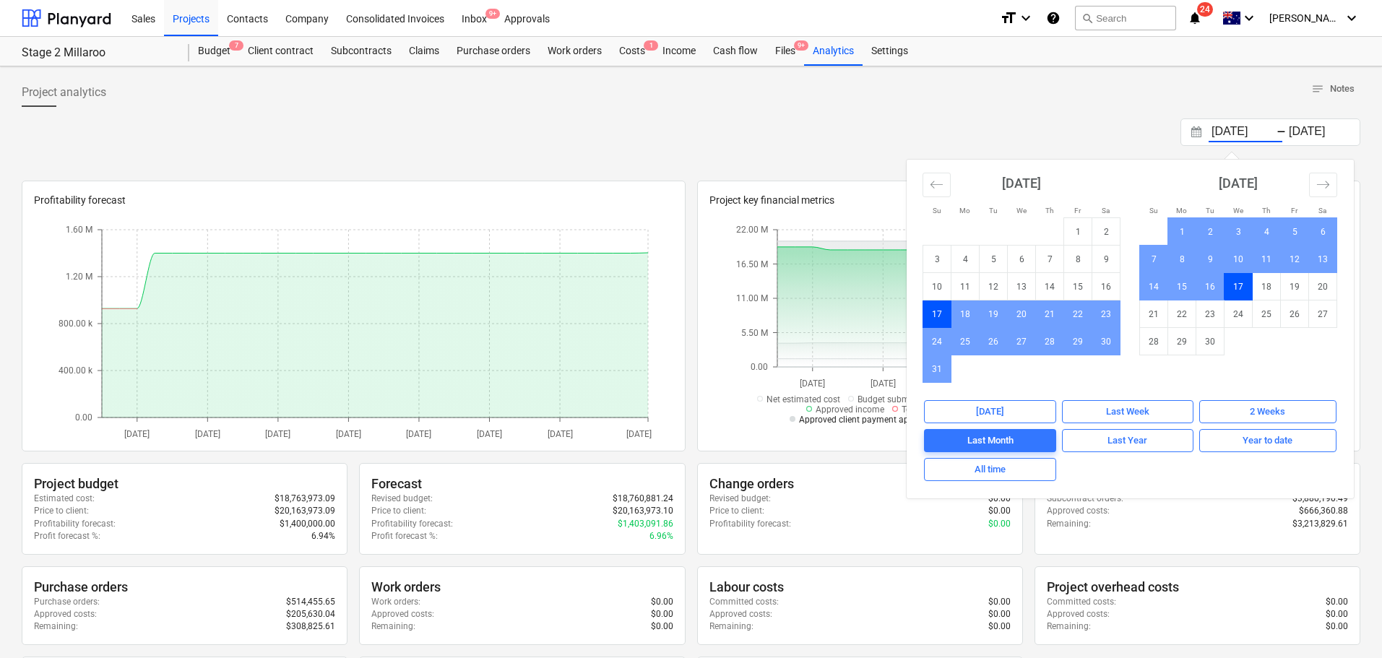
click at [621, 101] on div "Project analytics notes Notes" at bounding box center [691, 92] width 1338 height 29
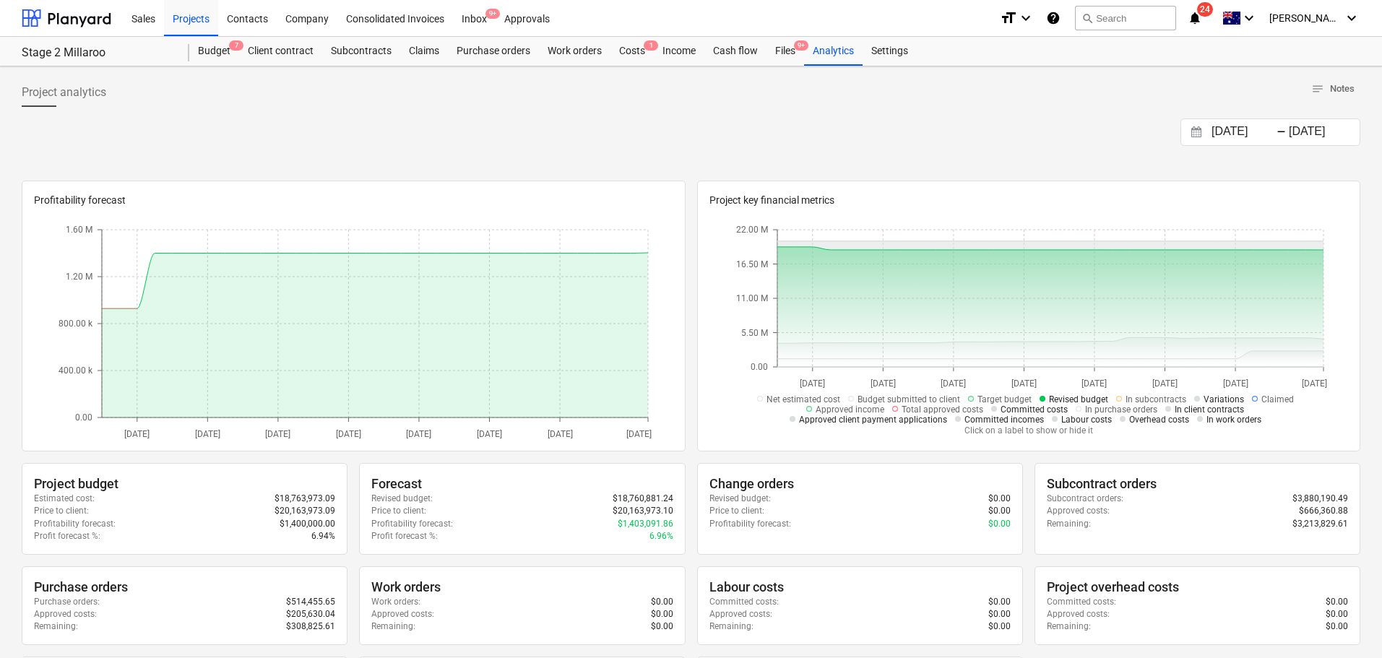
click at [894, 145] on div "[DATE] Press the down arrow key to interact with the calendar and select a date…" at bounding box center [691, 131] width 1338 height 27
click at [631, 48] on div "Costs 1" at bounding box center [631, 51] width 43 height 29
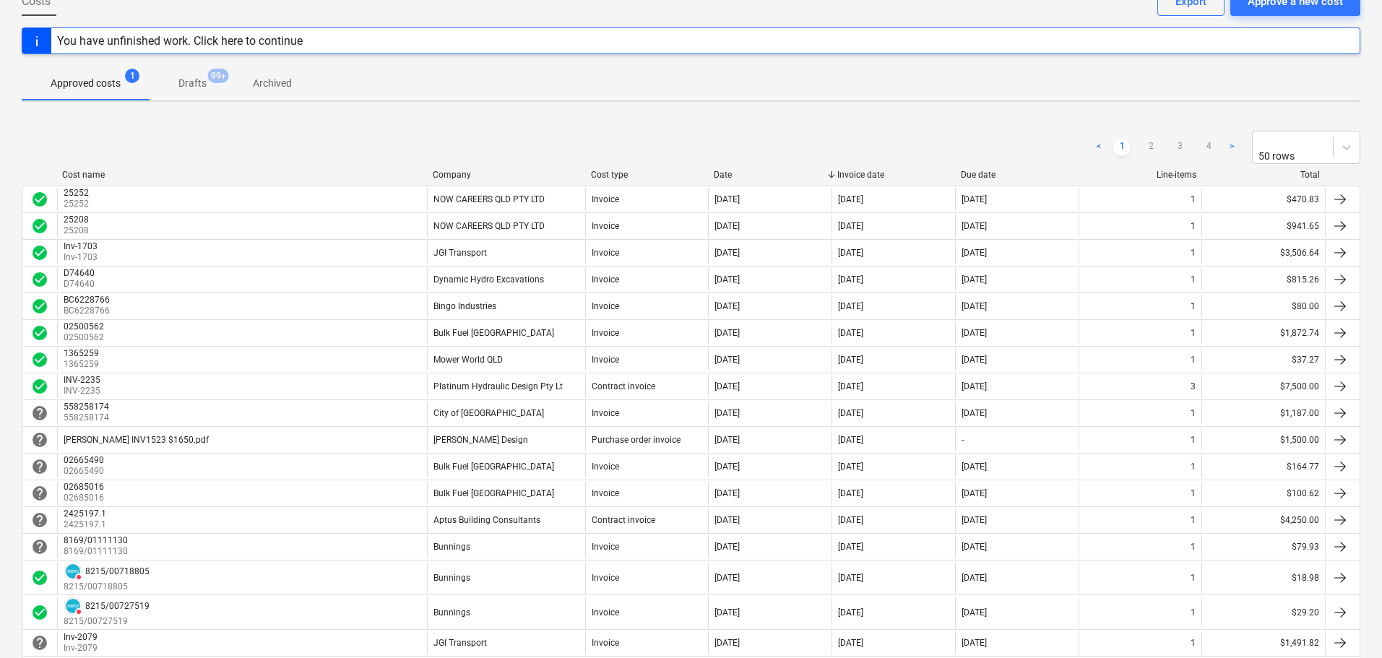
scroll to position [61, 0]
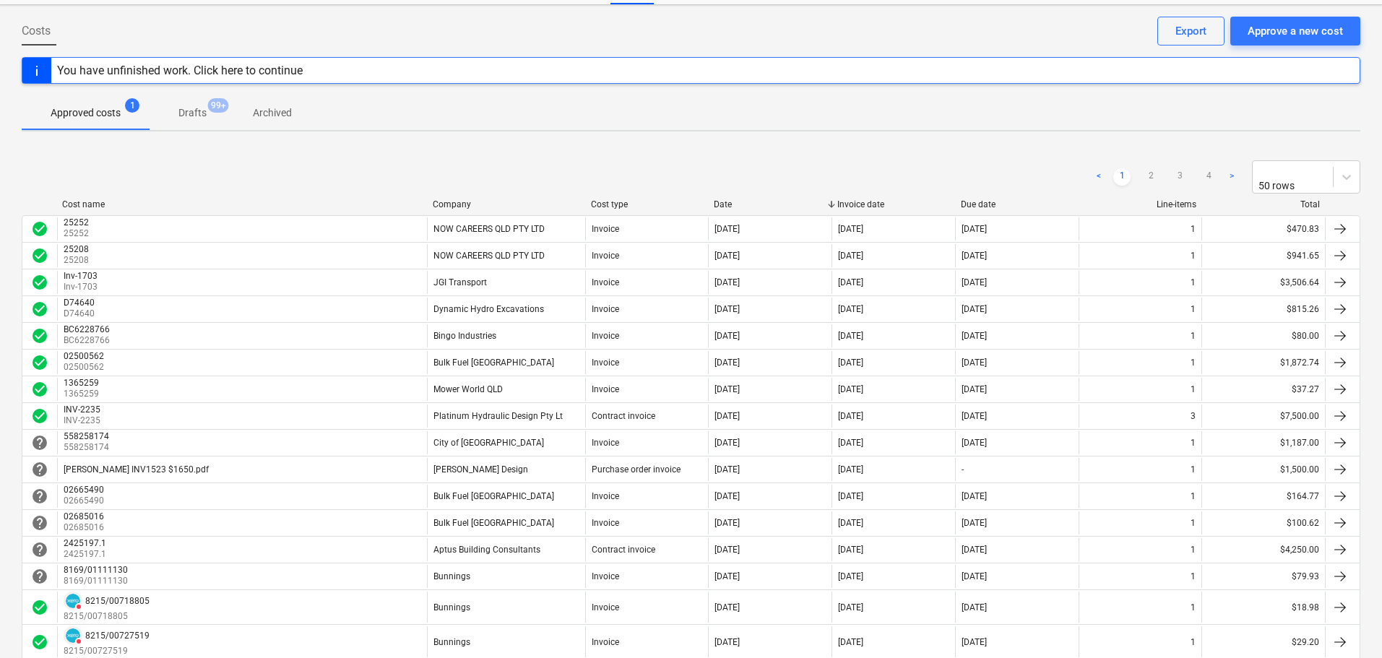
click at [981, 200] on div "Due date" at bounding box center [1017, 204] width 112 height 10
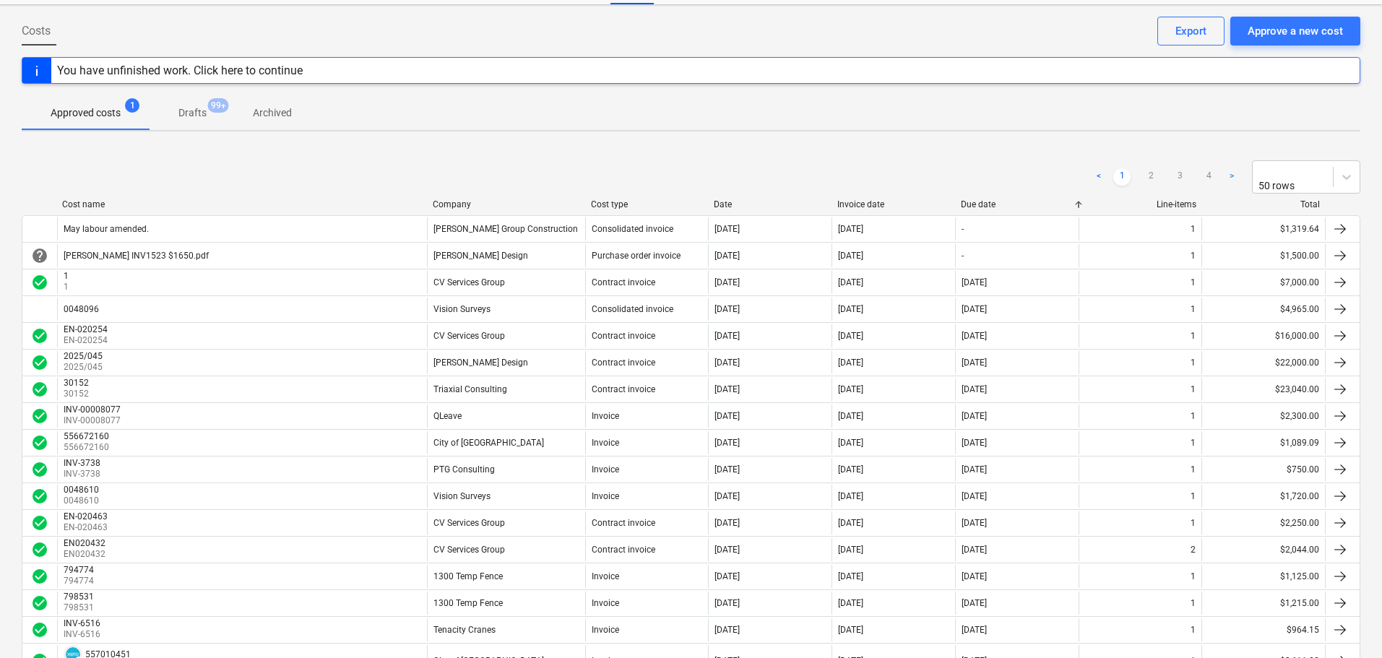
click at [981, 200] on div "Due date" at bounding box center [1017, 204] width 112 height 10
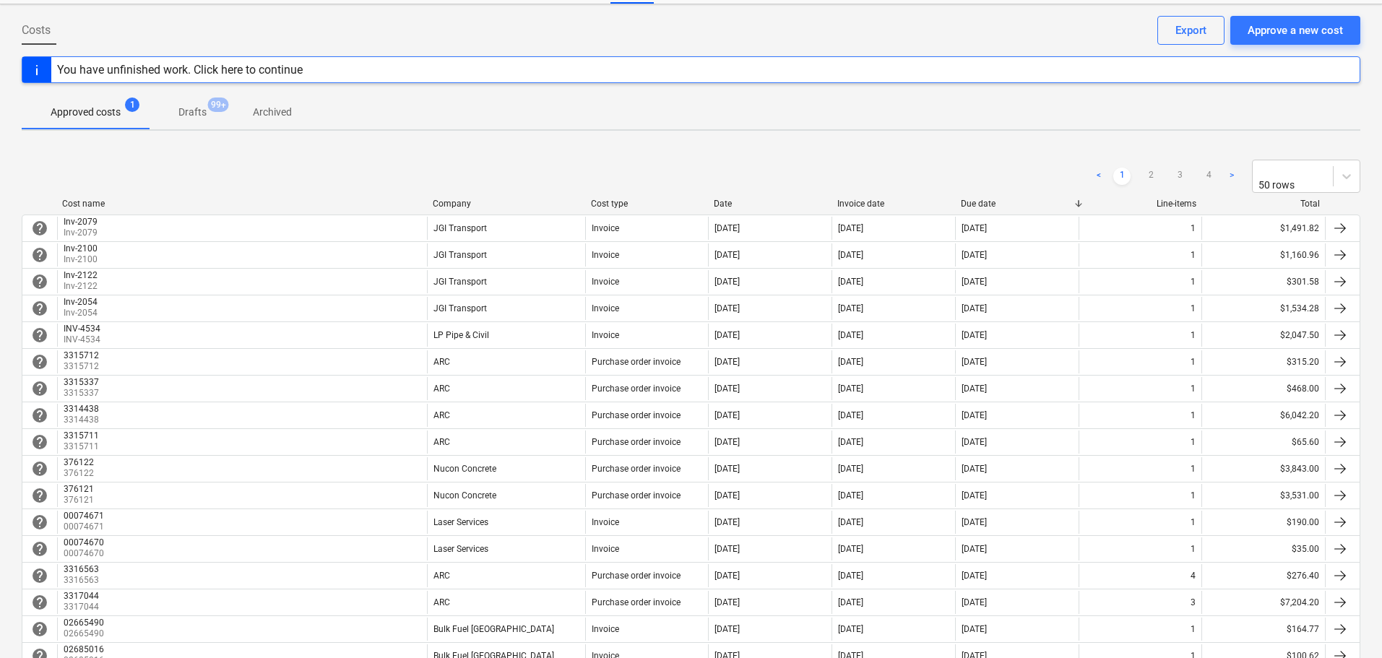
scroll to position [0, 0]
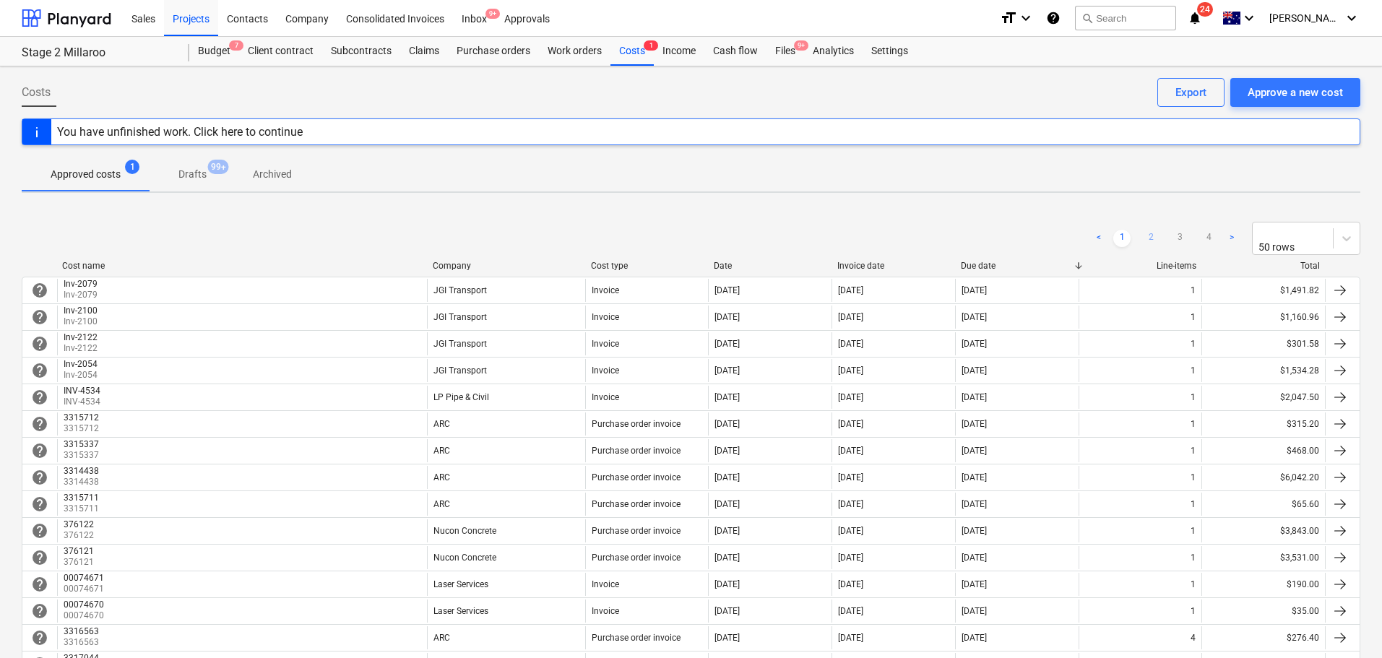
click at [1150, 234] on link "2" at bounding box center [1150, 238] width 17 height 17
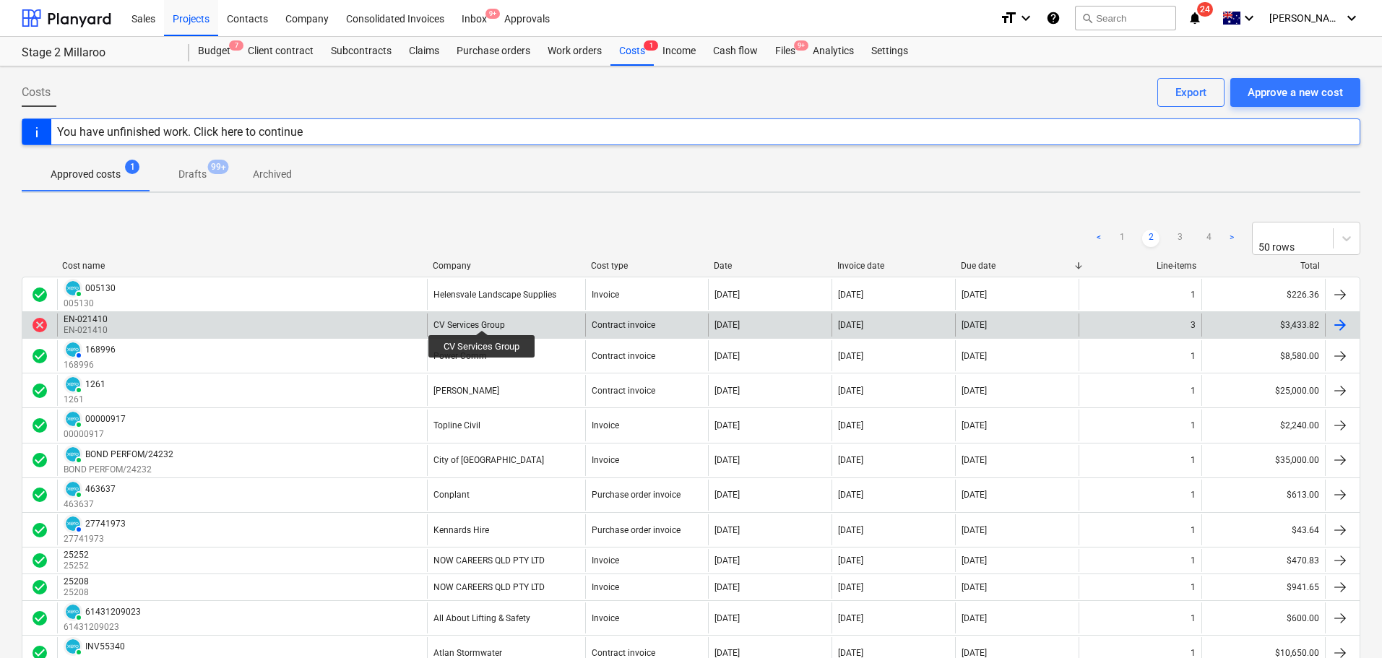
click at [482, 320] on div "CV Services Group" at bounding box center [469, 325] width 72 height 10
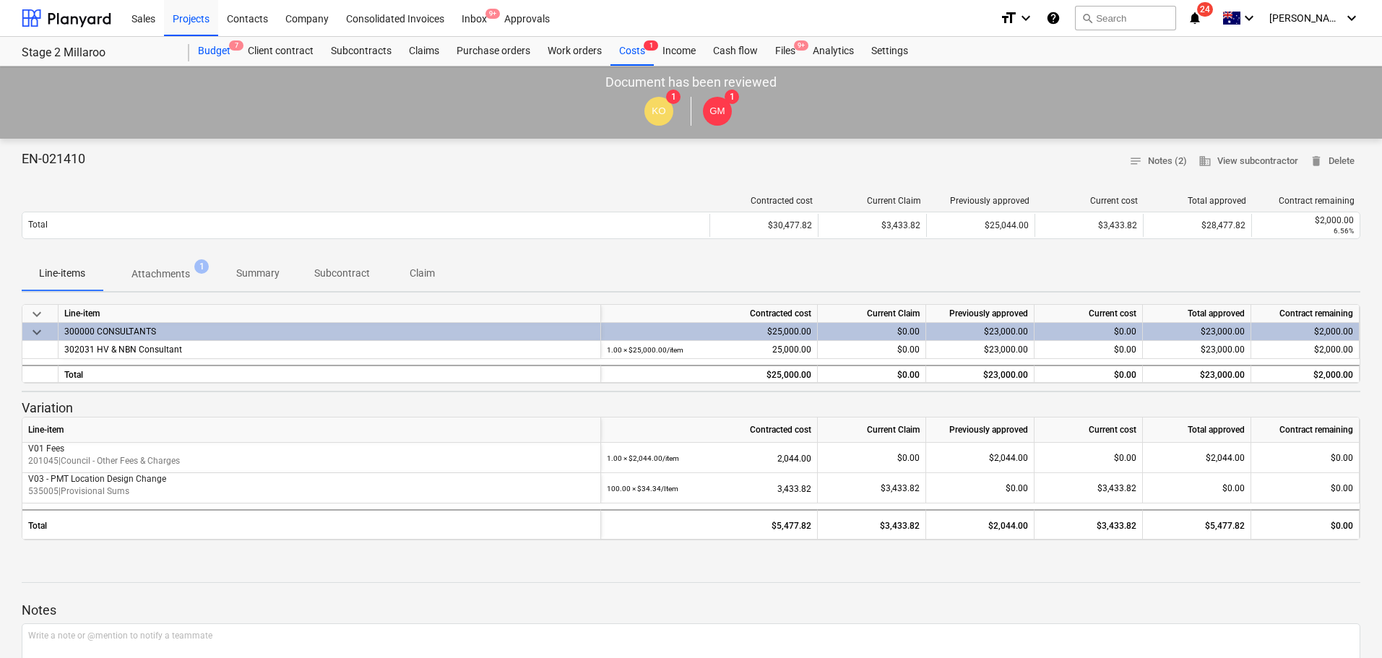
click at [218, 44] on div "Budget 7" at bounding box center [214, 51] width 50 height 29
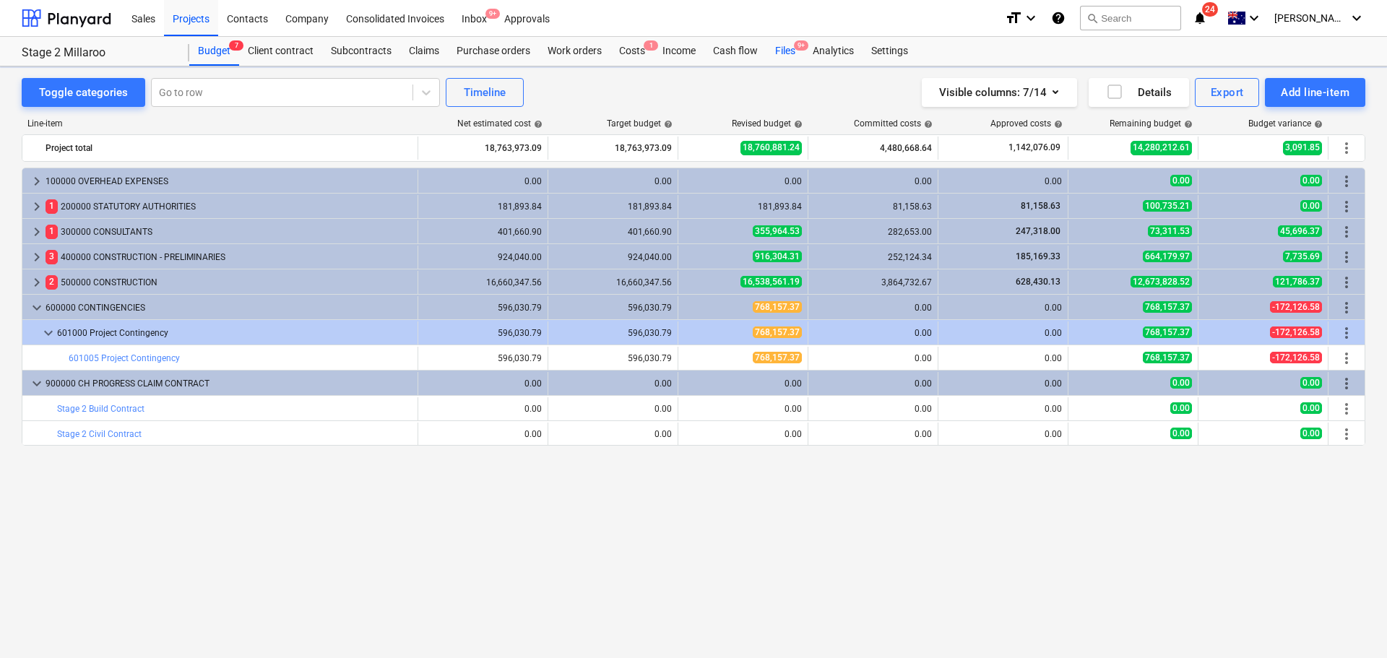
click at [789, 43] on div "Files 9+" at bounding box center [785, 51] width 38 height 29
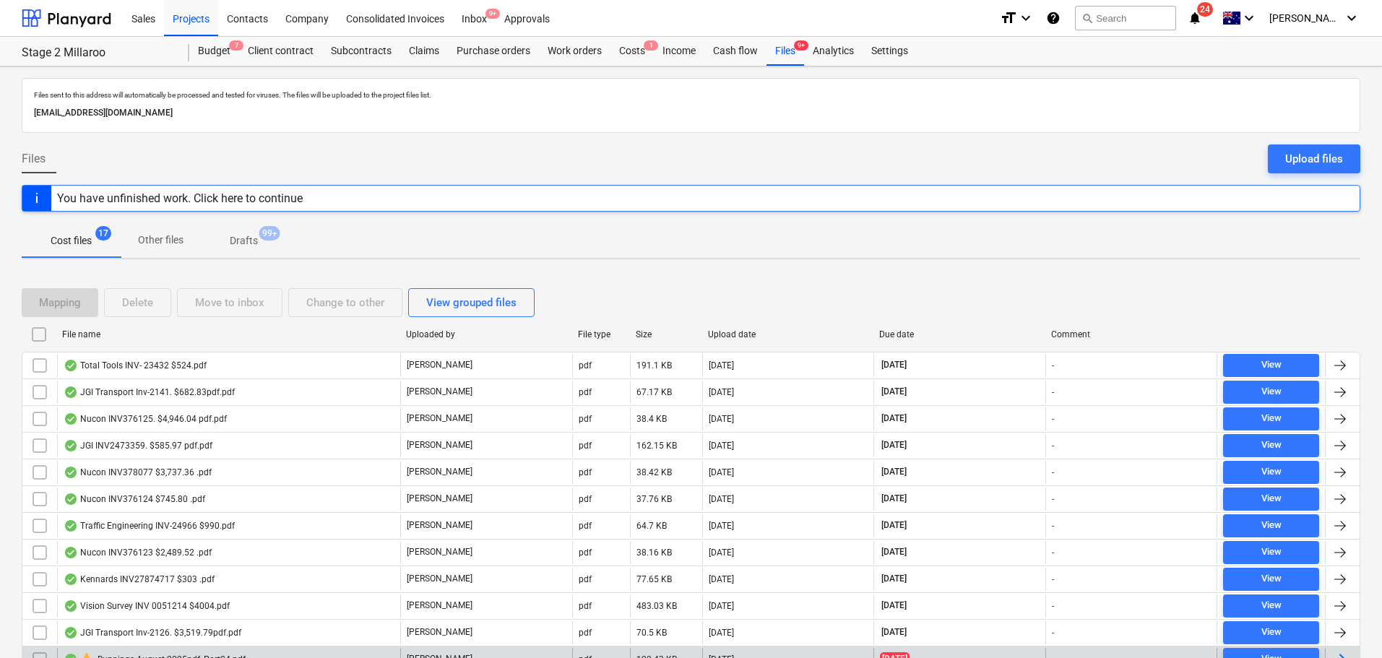
click at [628, 657] on div "pdf" at bounding box center [601, 659] width 58 height 23
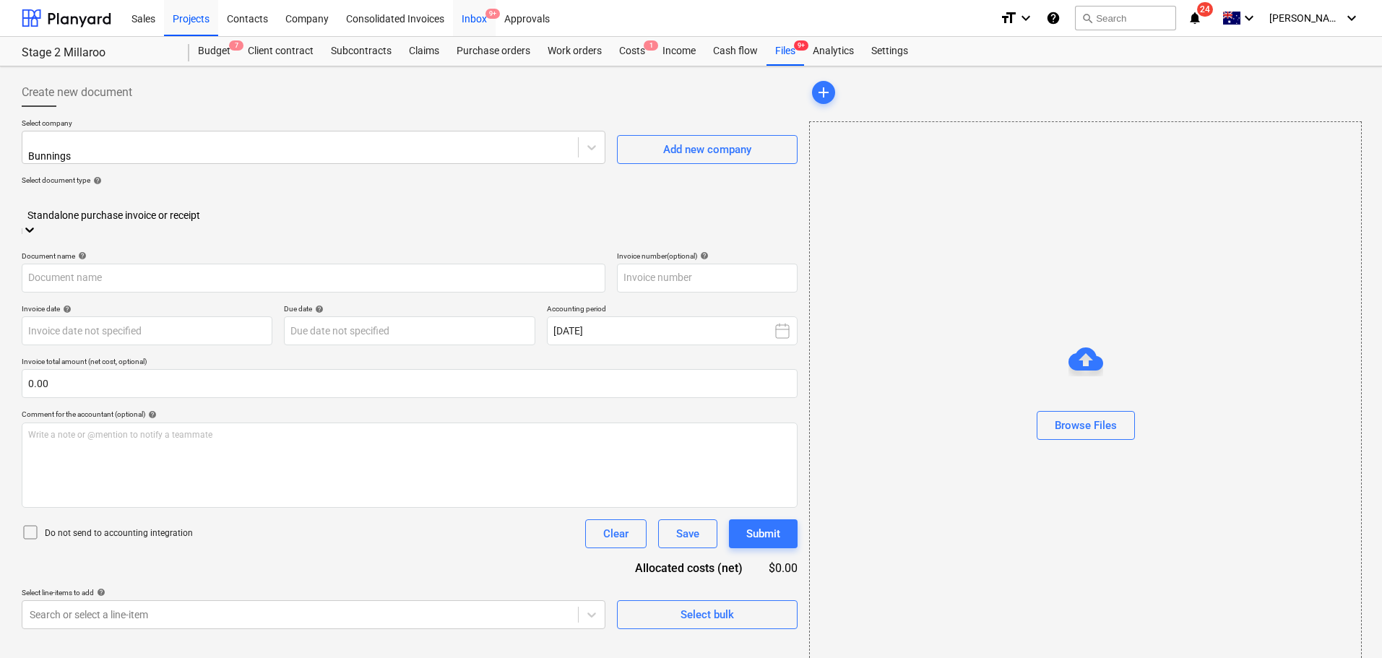
type input "8158/01451642"
type input "[DATE]"
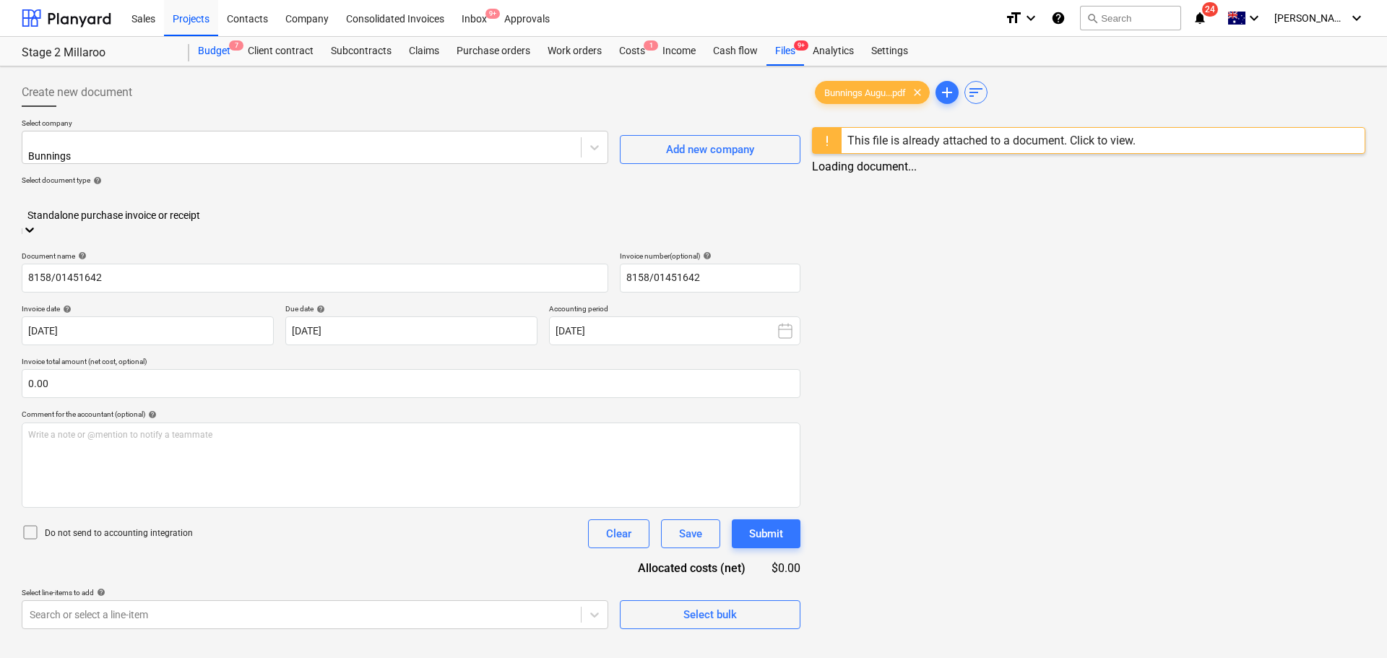
click at [227, 47] on div "Budget 7" at bounding box center [214, 51] width 50 height 29
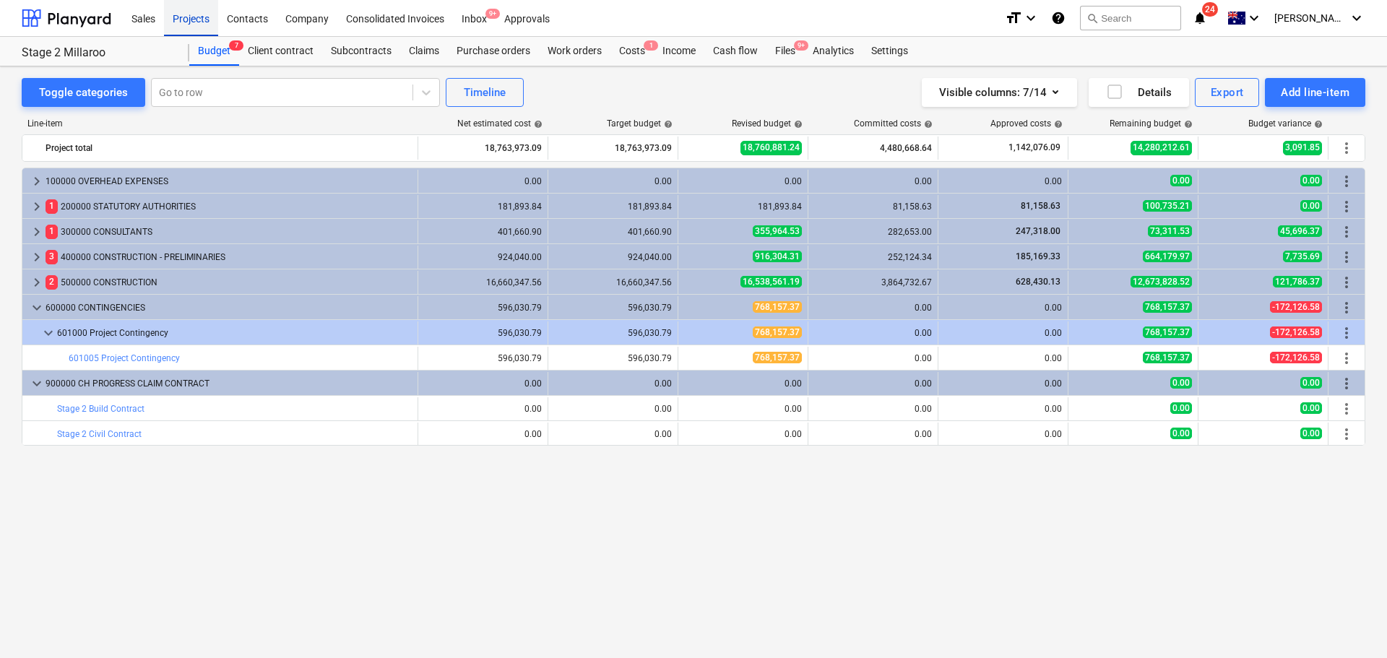
click at [204, 17] on div "Projects" at bounding box center [191, 17] width 54 height 37
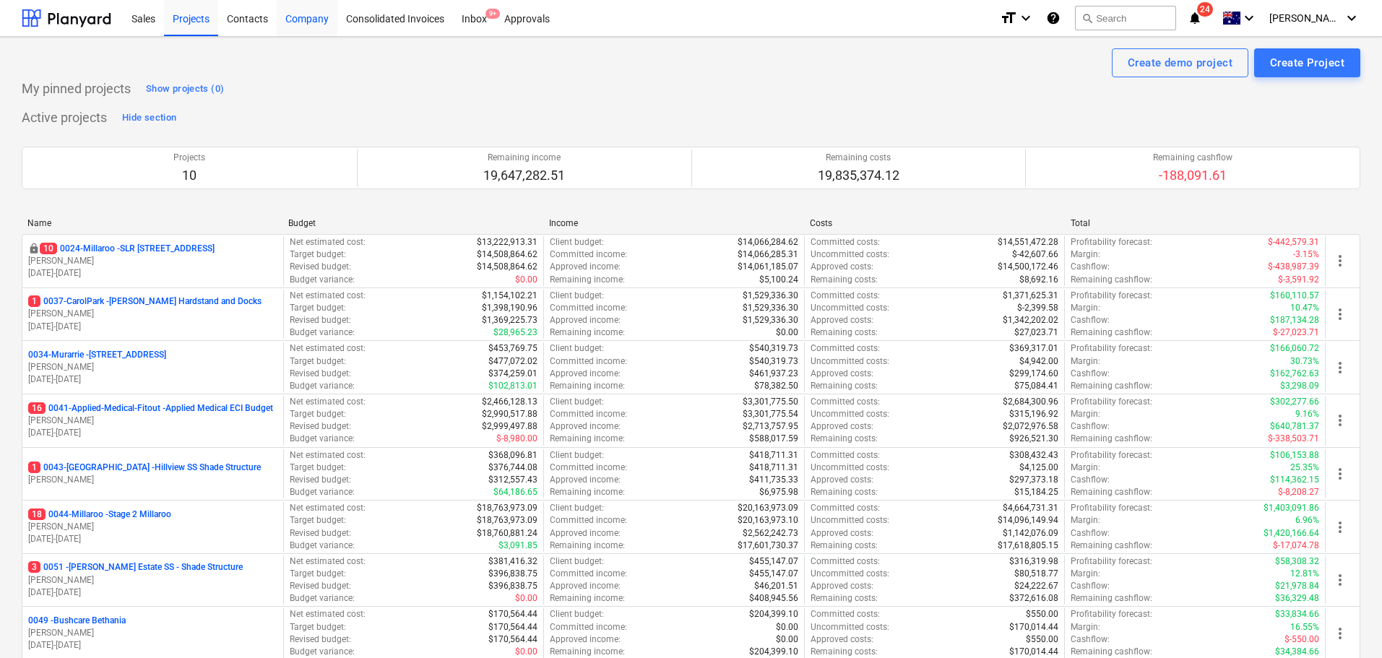
click at [294, 26] on div "Company" at bounding box center [307, 17] width 61 height 37
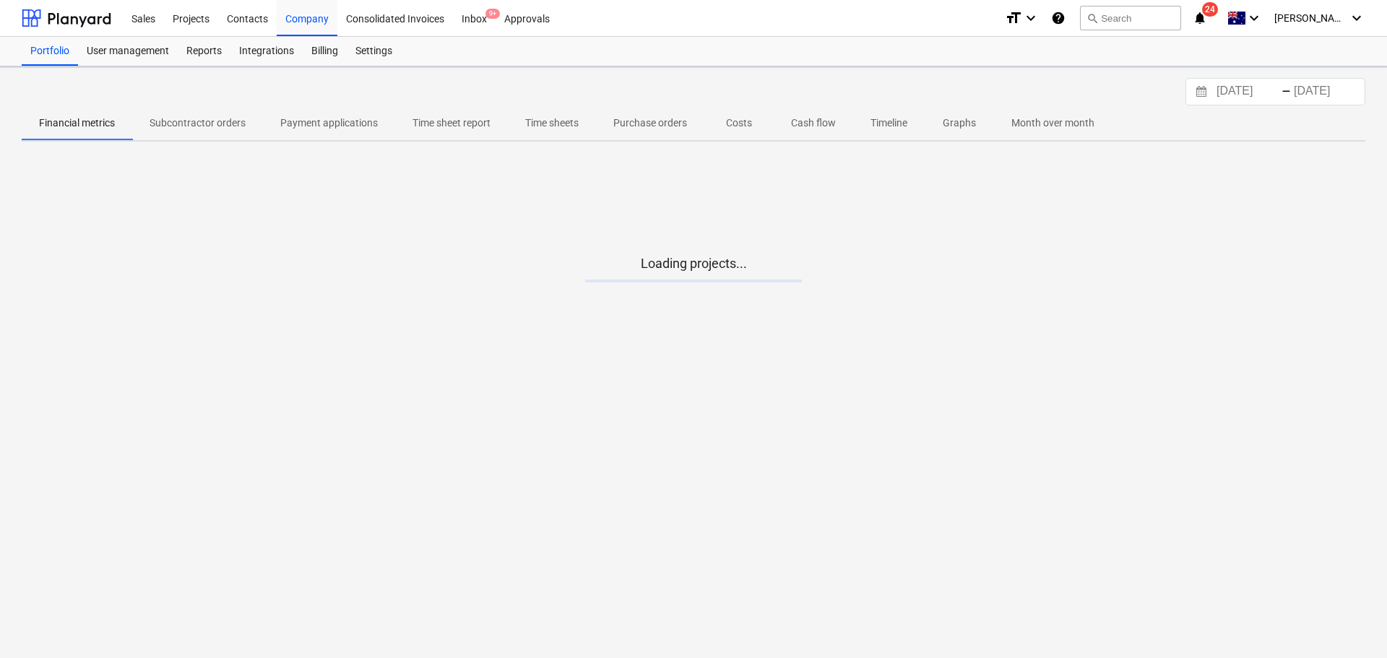
click at [810, 125] on p "Cash flow" at bounding box center [813, 123] width 45 height 15
